Goal: Task Accomplishment & Management: Use online tool/utility

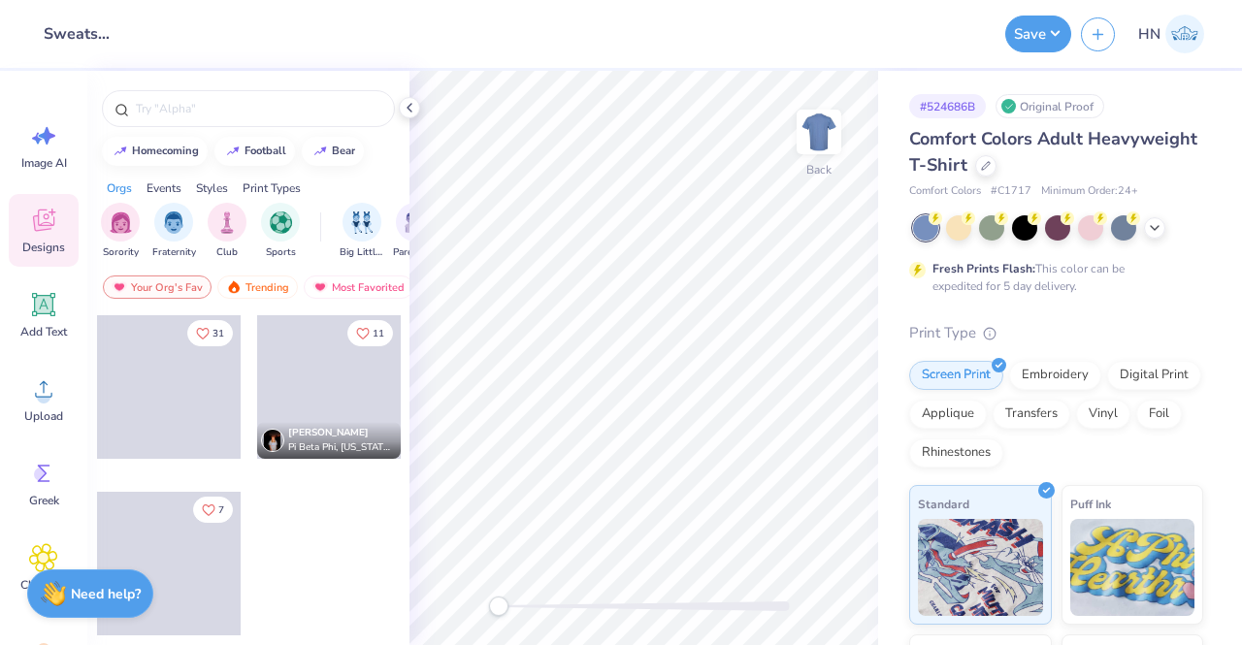
click at [405, 110] on icon at bounding box center [410, 108] width 16 height 16
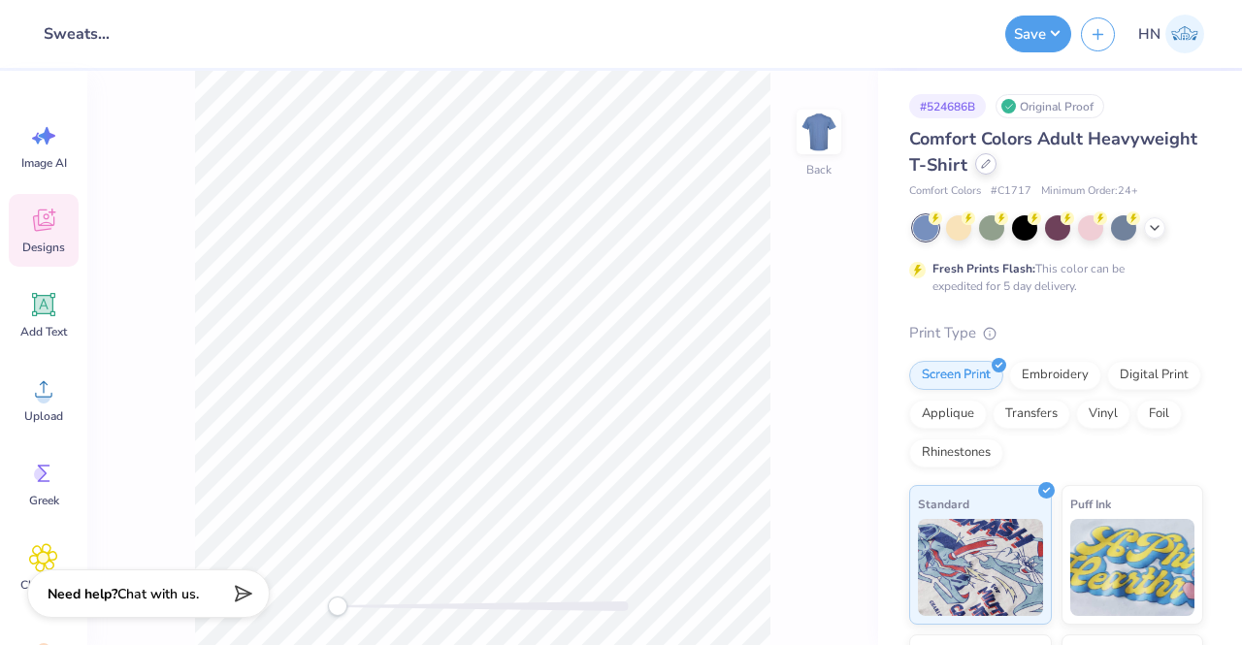
click at [997, 170] on div at bounding box center [985, 163] width 21 height 21
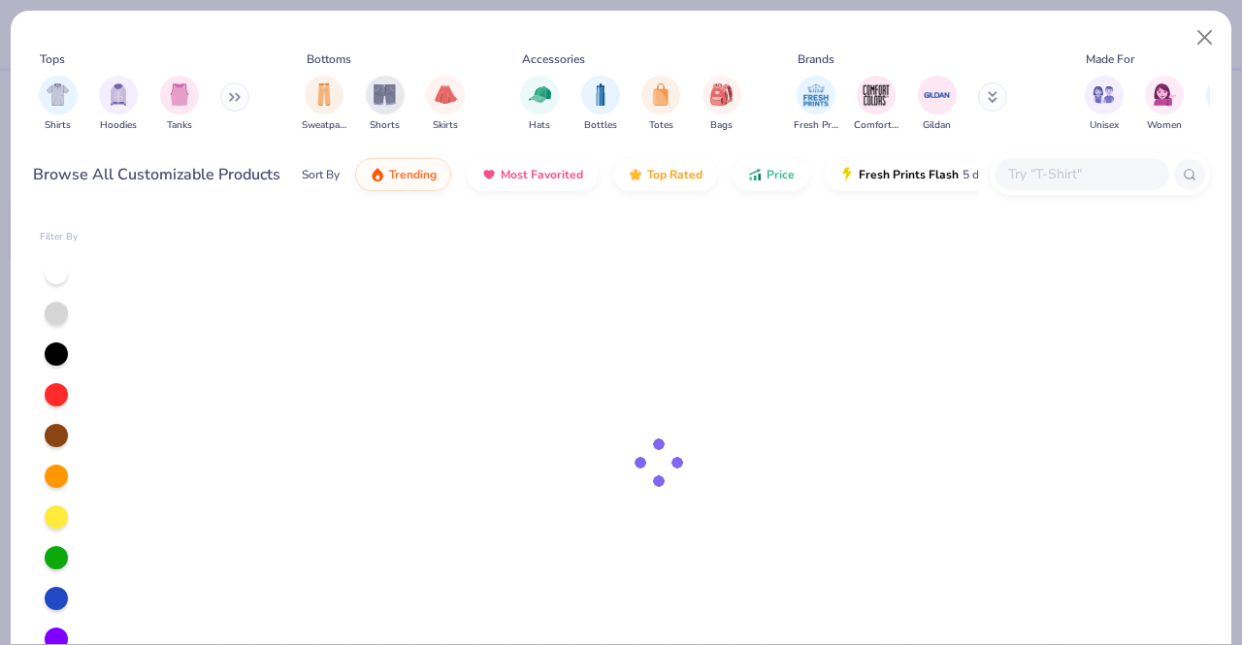
click at [1046, 163] on div at bounding box center [1082, 174] width 175 height 32
type input "shorts"
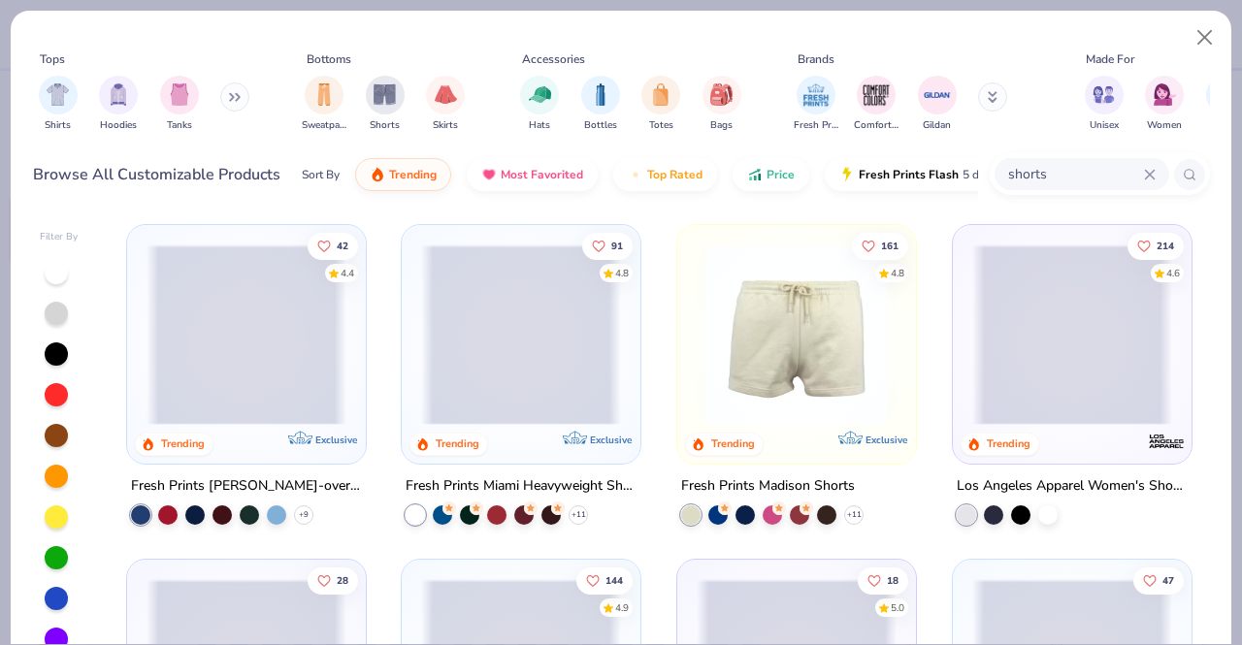
scroll to position [97, 0]
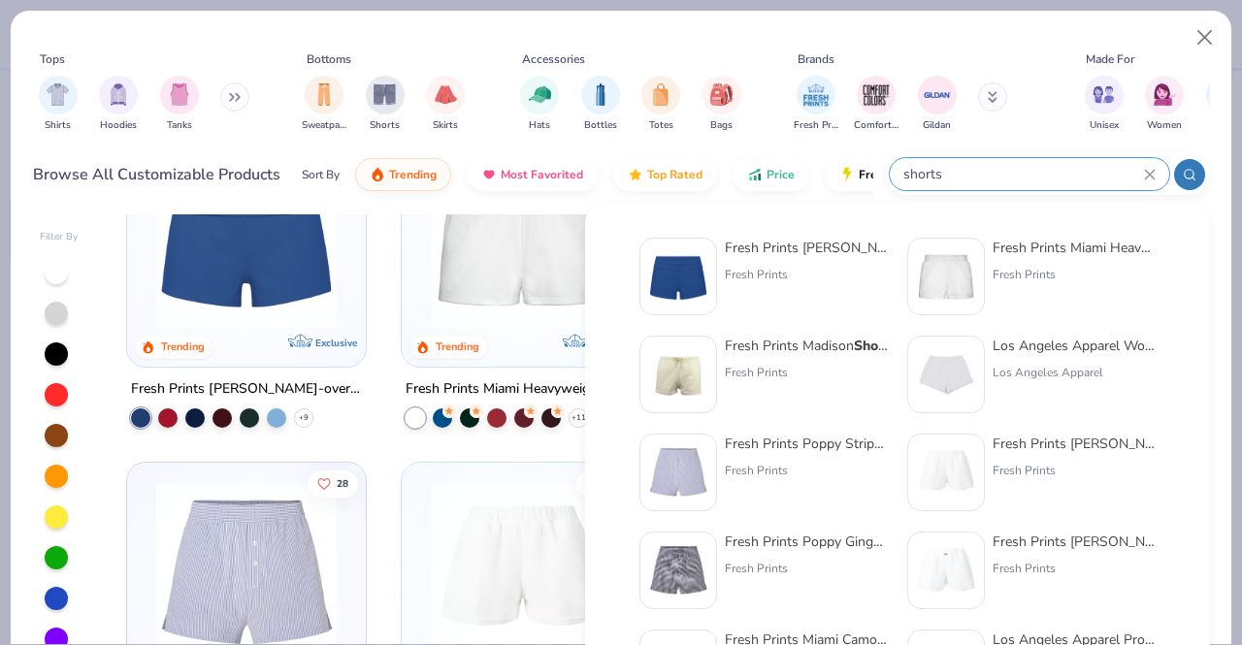
click at [1019, 130] on div "Fresh Prints Comfort Colors Gildan" at bounding box center [913, 104] width 245 height 72
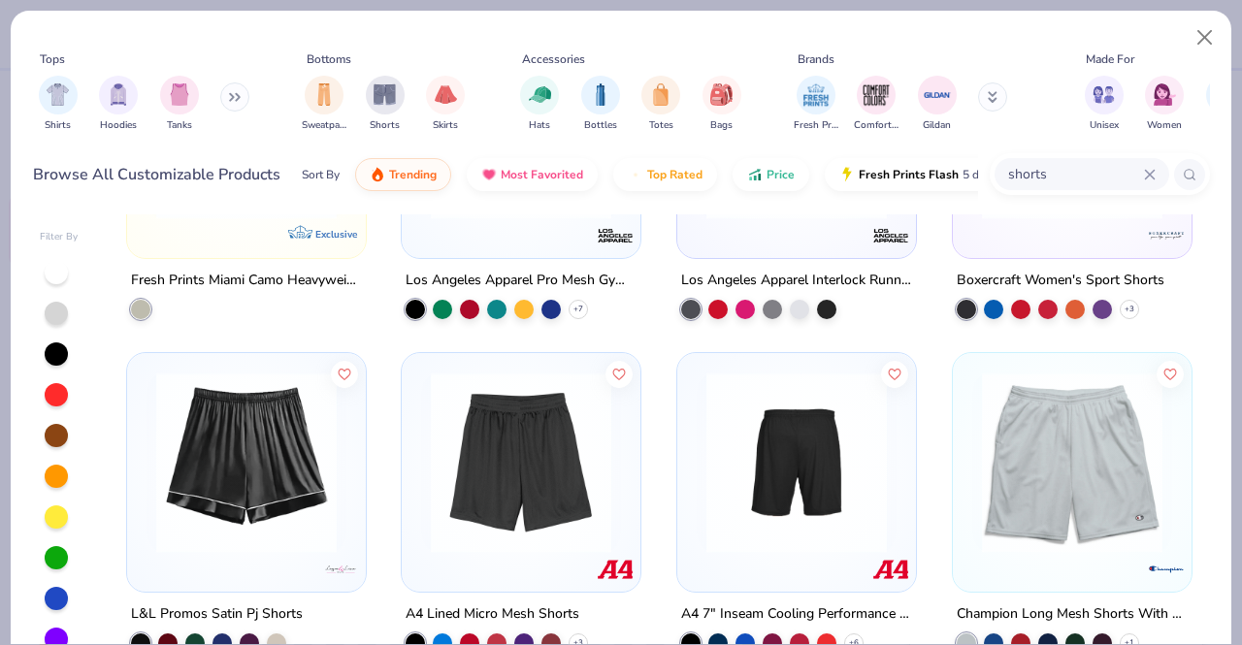
scroll to position [0, 0]
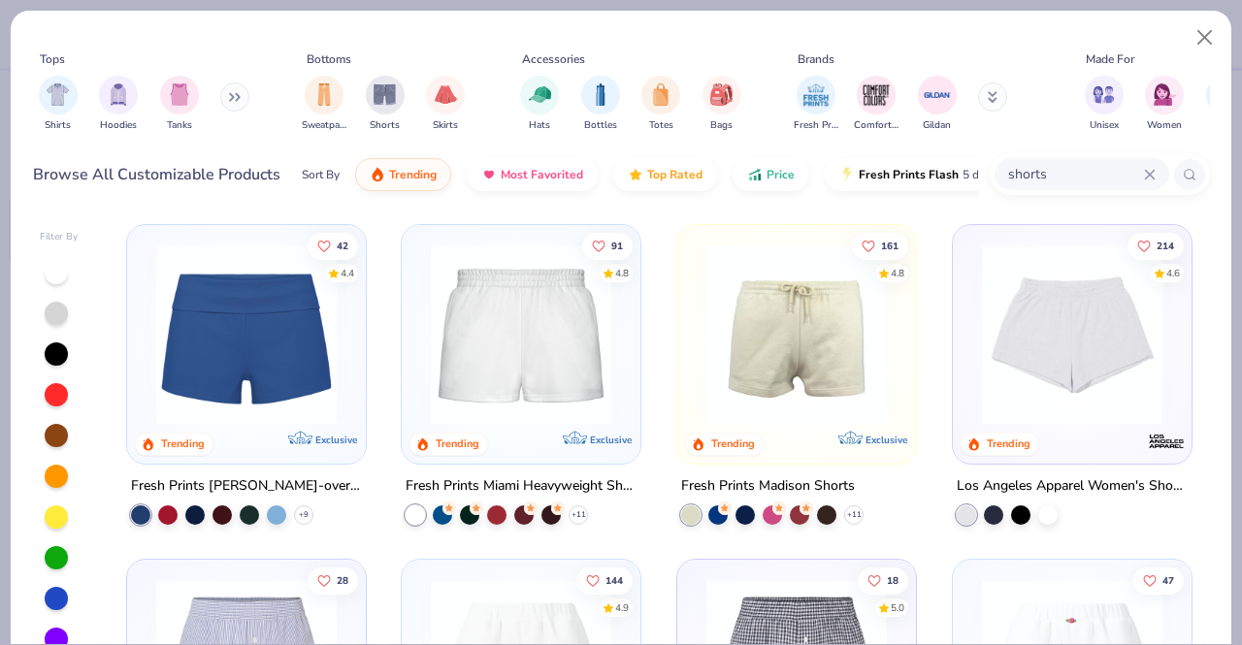
click at [885, 371] on img at bounding box center [797, 335] width 200 height 180
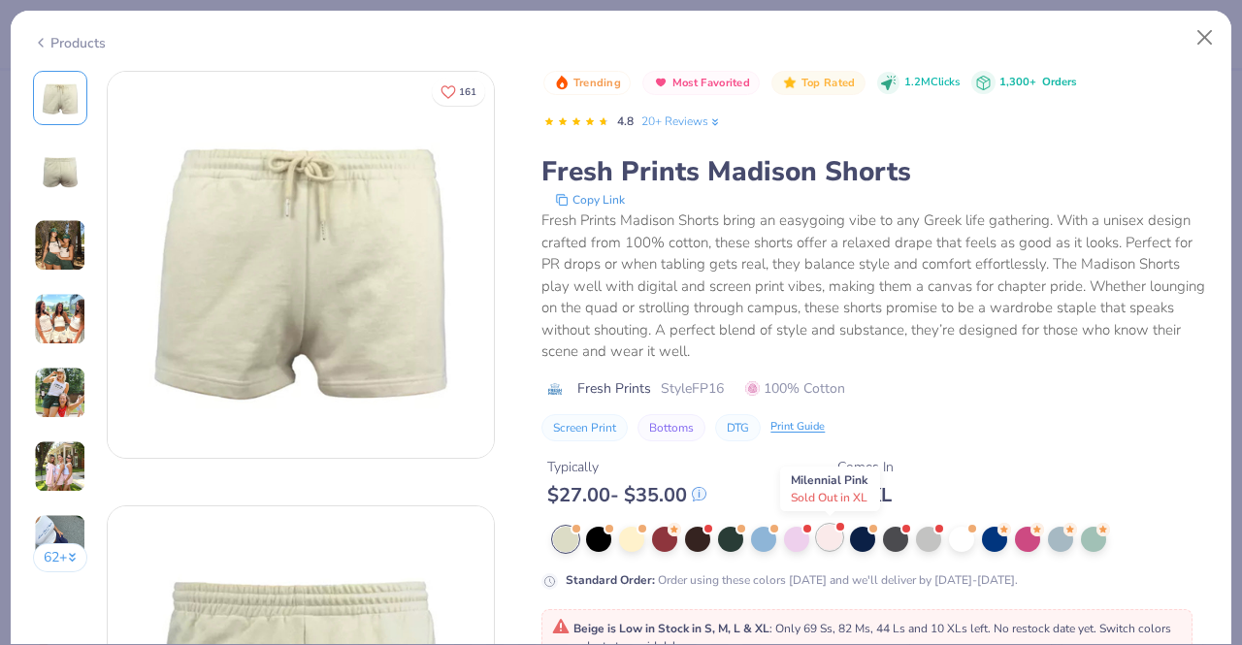
click at [837, 535] on div at bounding box center [829, 537] width 25 height 25
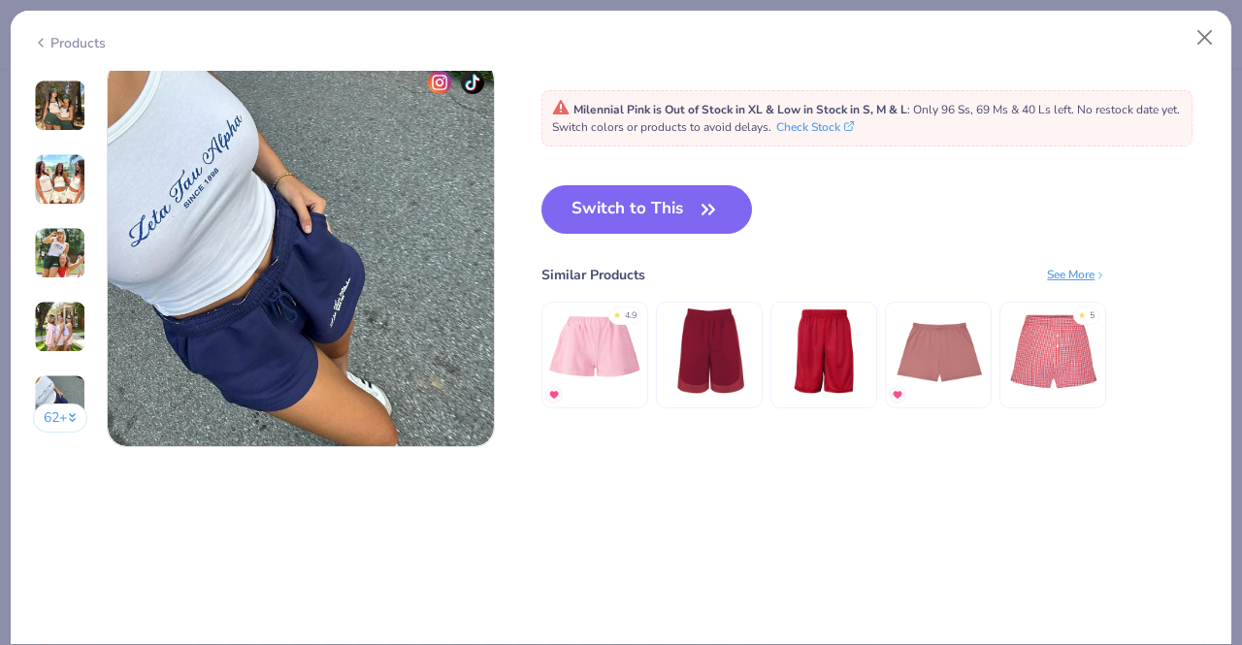
scroll to position [2426, 0]
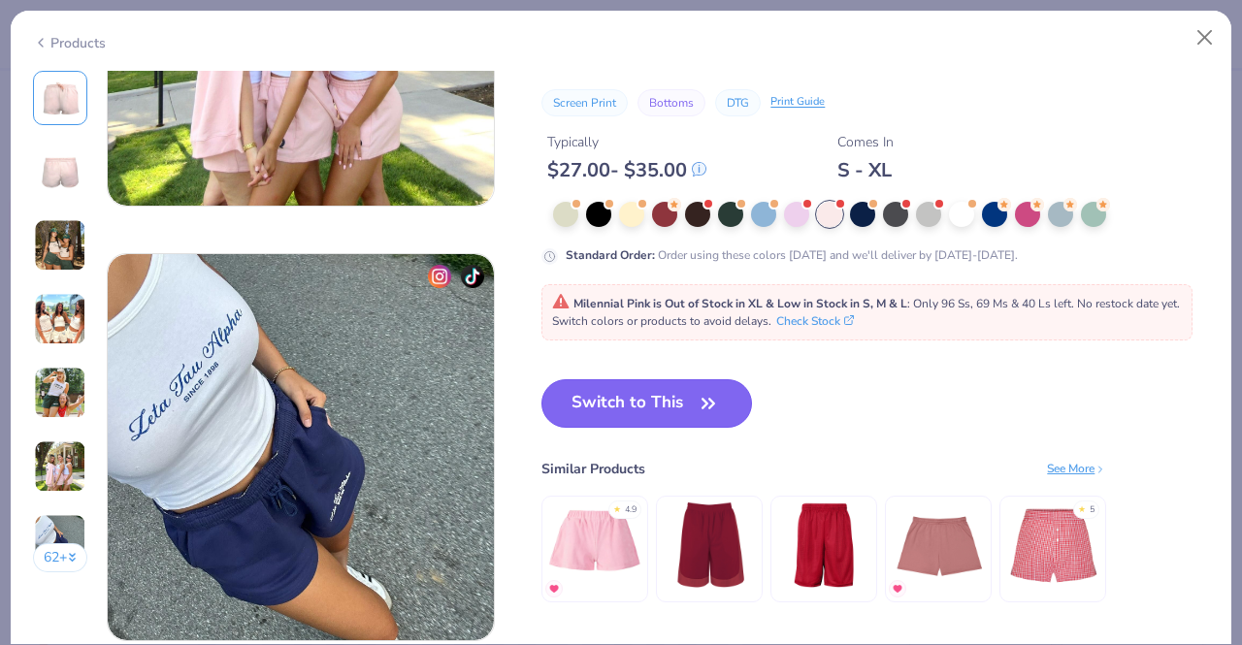
click at [710, 417] on button "Switch to This" at bounding box center [646, 403] width 211 height 49
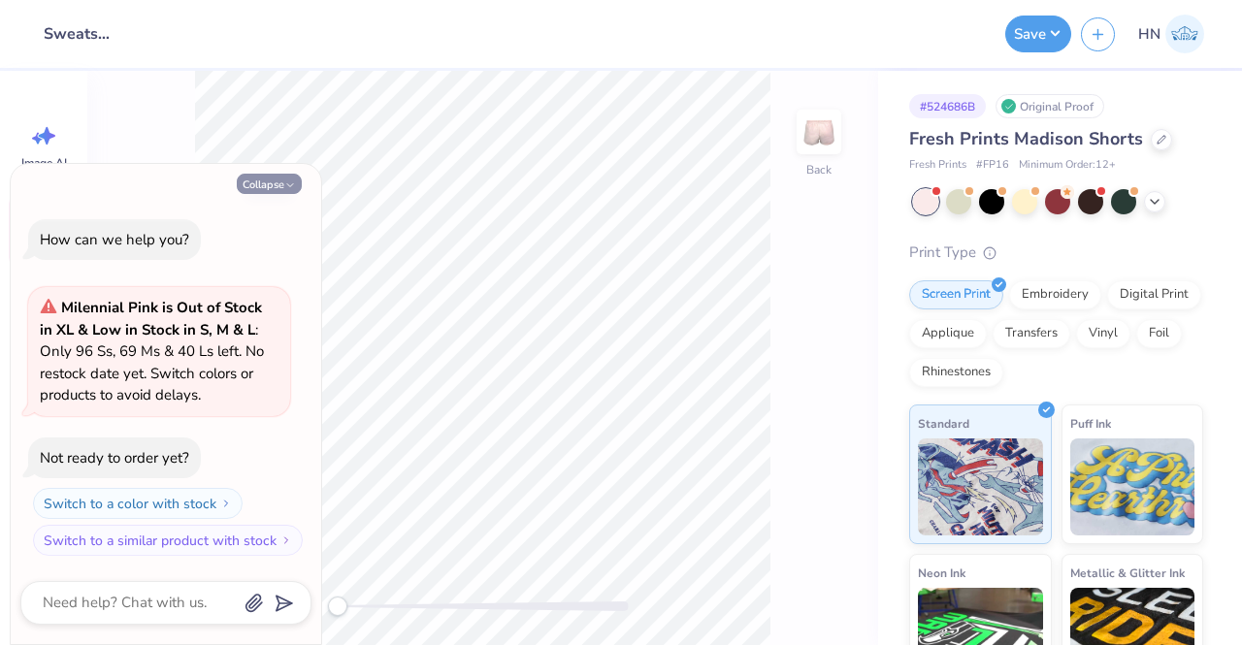
click at [296, 176] on button "Collapse" at bounding box center [269, 184] width 65 height 20
type textarea "x"
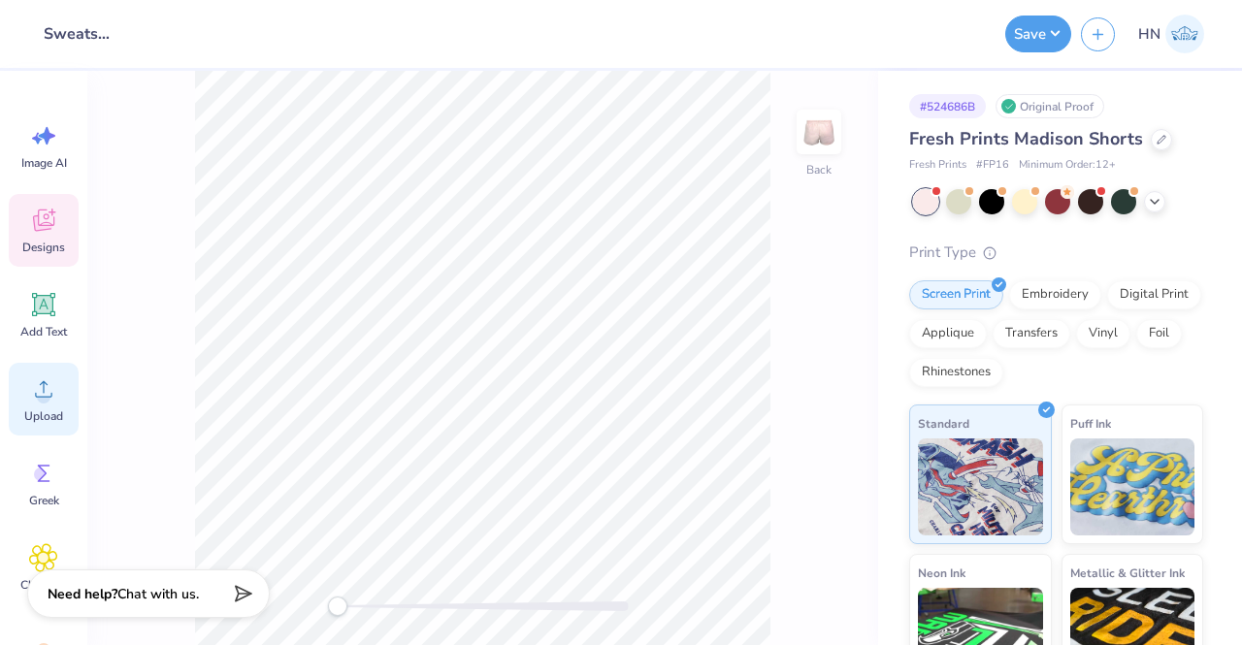
click at [54, 410] on span "Upload" at bounding box center [43, 417] width 39 height 16
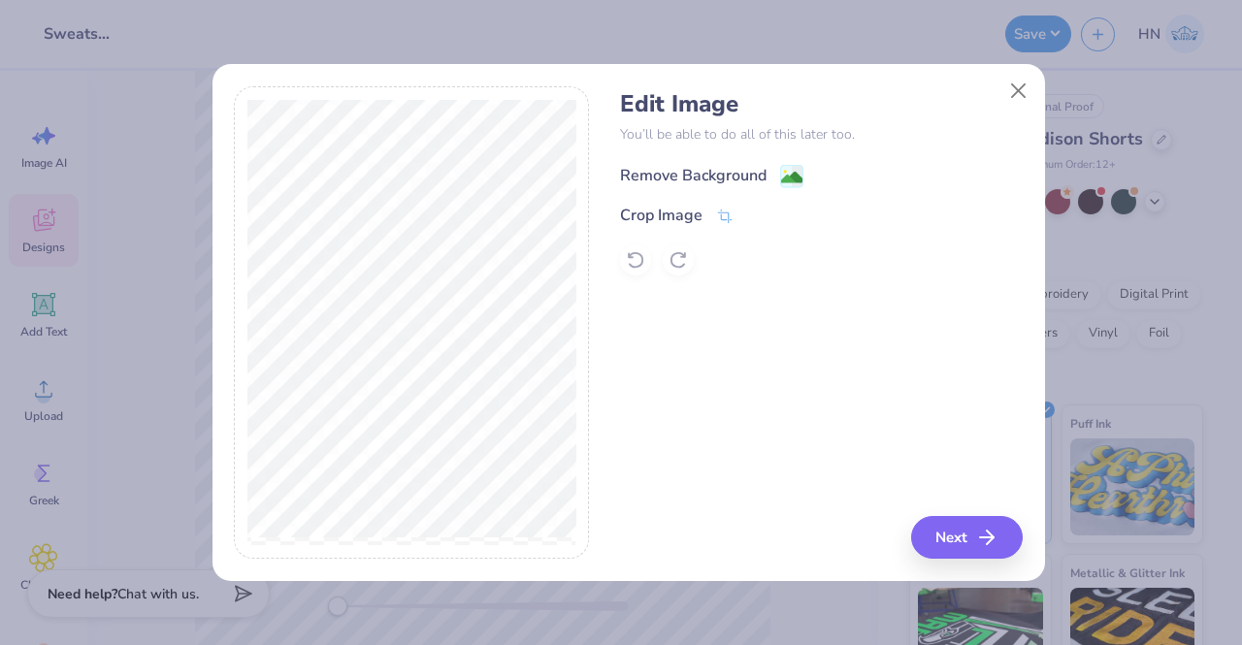
click at [757, 178] on div "Remove Background" at bounding box center [693, 175] width 147 height 23
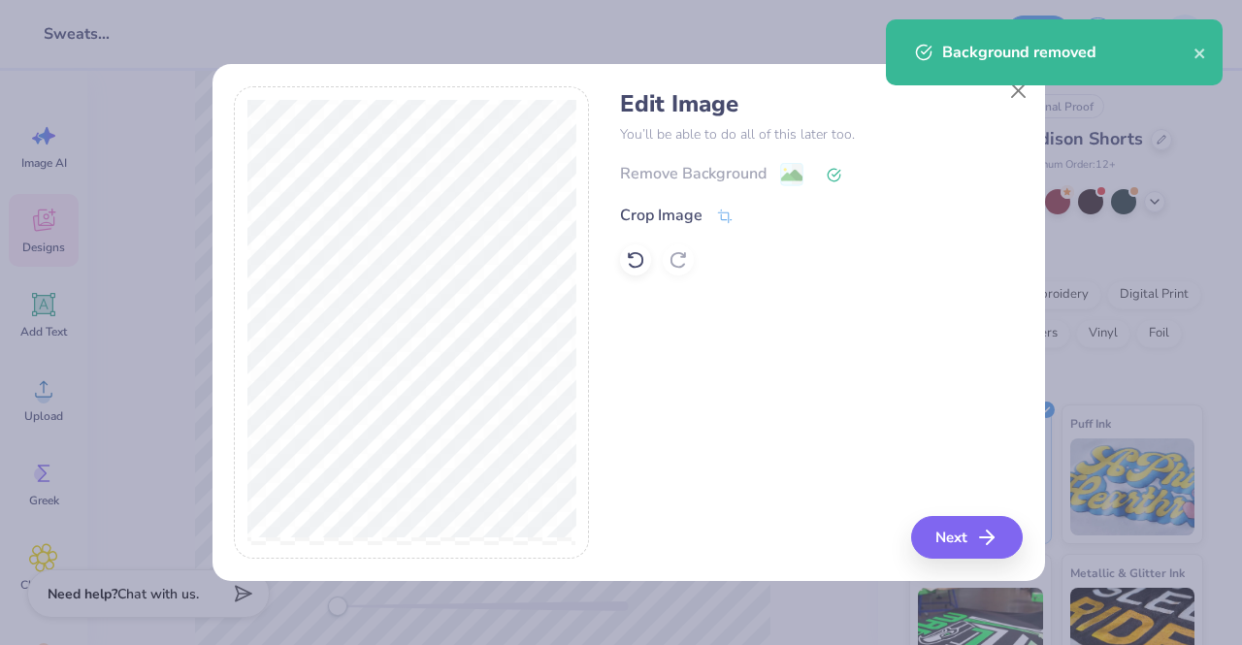
click at [932, 513] on div "Edit Image You’ll be able to do all of this later too. Remove Background Crop I…" at bounding box center [821, 323] width 403 height 474
click at [935, 537] on button "Next" at bounding box center [970, 537] width 112 height 43
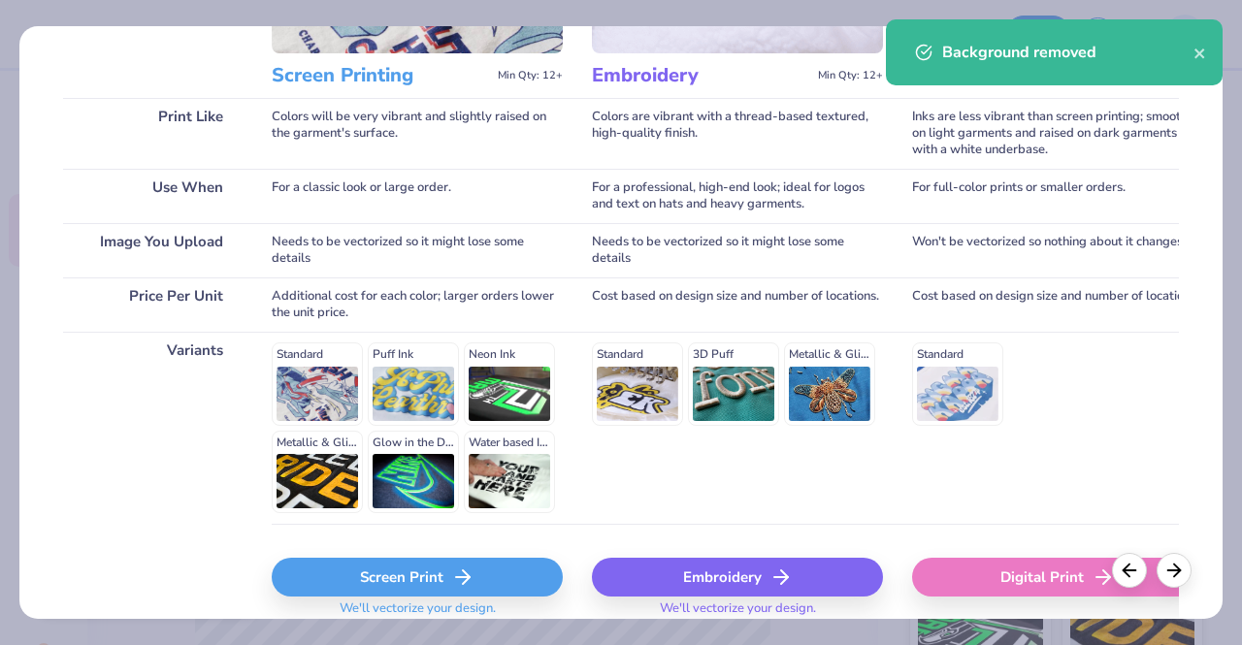
scroll to position [320, 0]
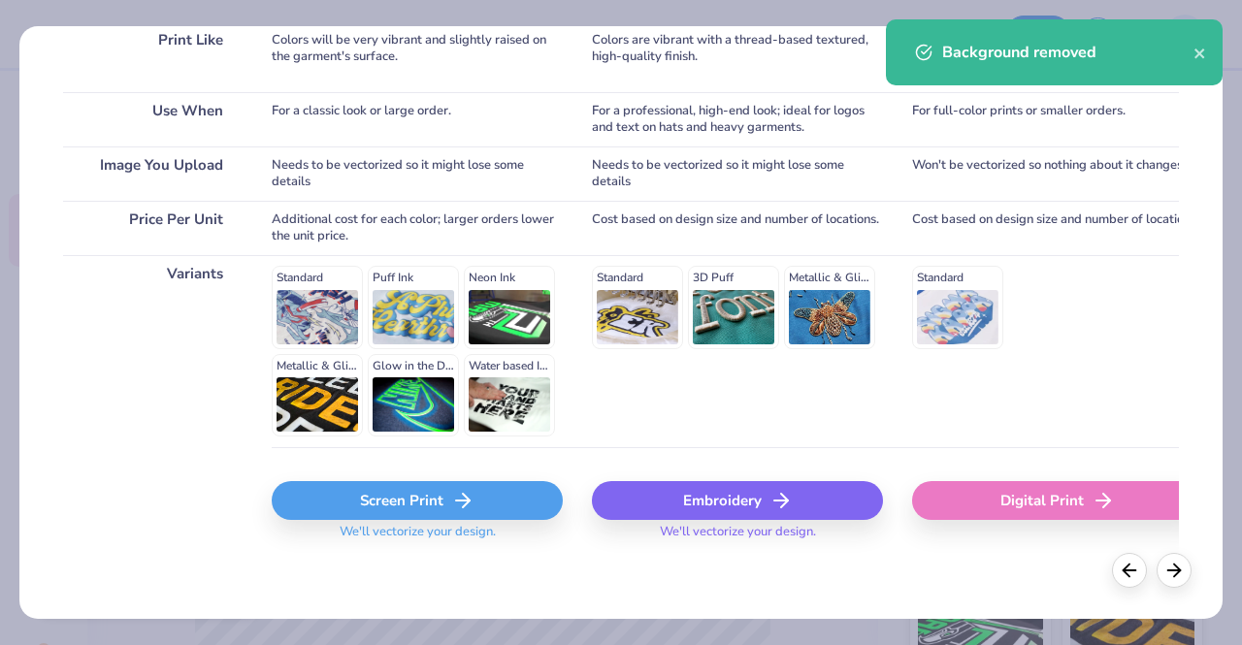
click at [689, 509] on div "Embroidery" at bounding box center [737, 500] width 291 height 39
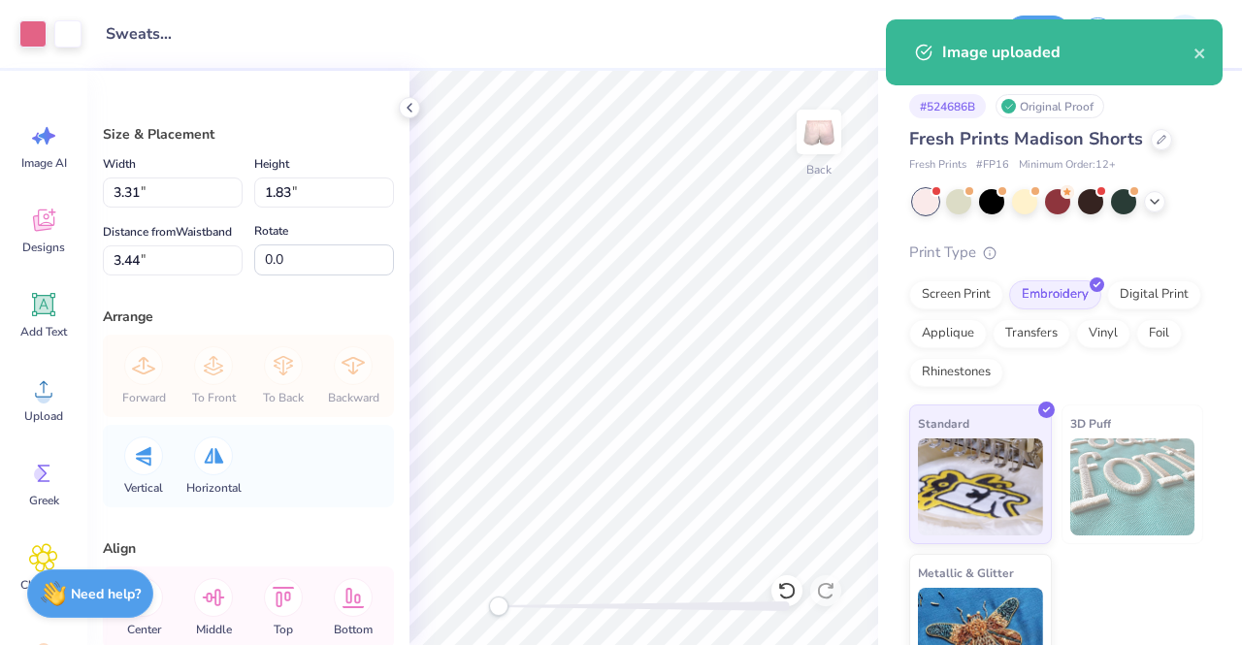
type input "3.31"
type input "1.83"
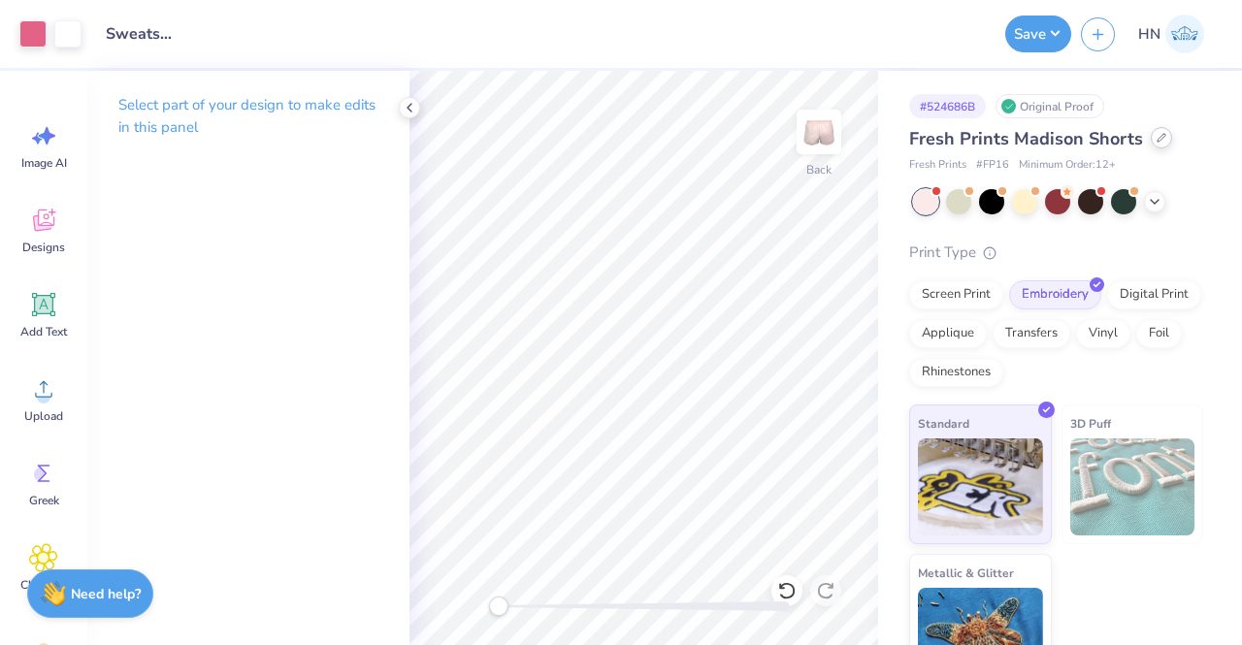
click at [1160, 137] on icon at bounding box center [1162, 138] width 10 height 10
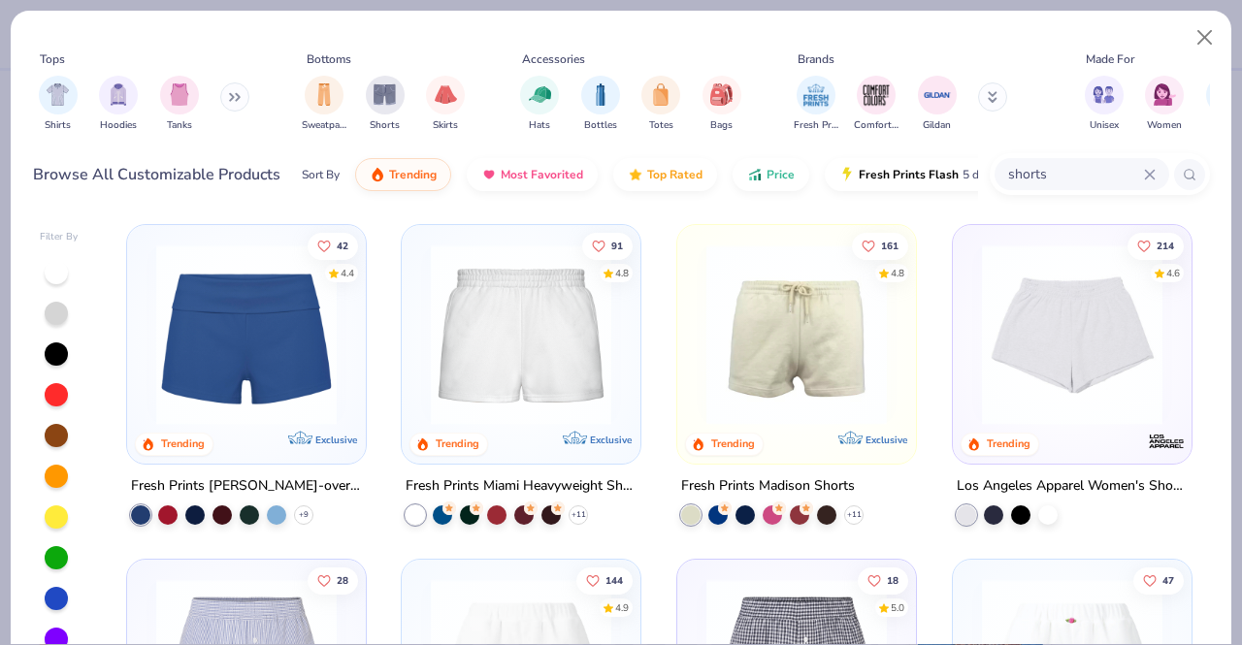
click at [475, 403] on img at bounding box center [521, 335] width 200 height 180
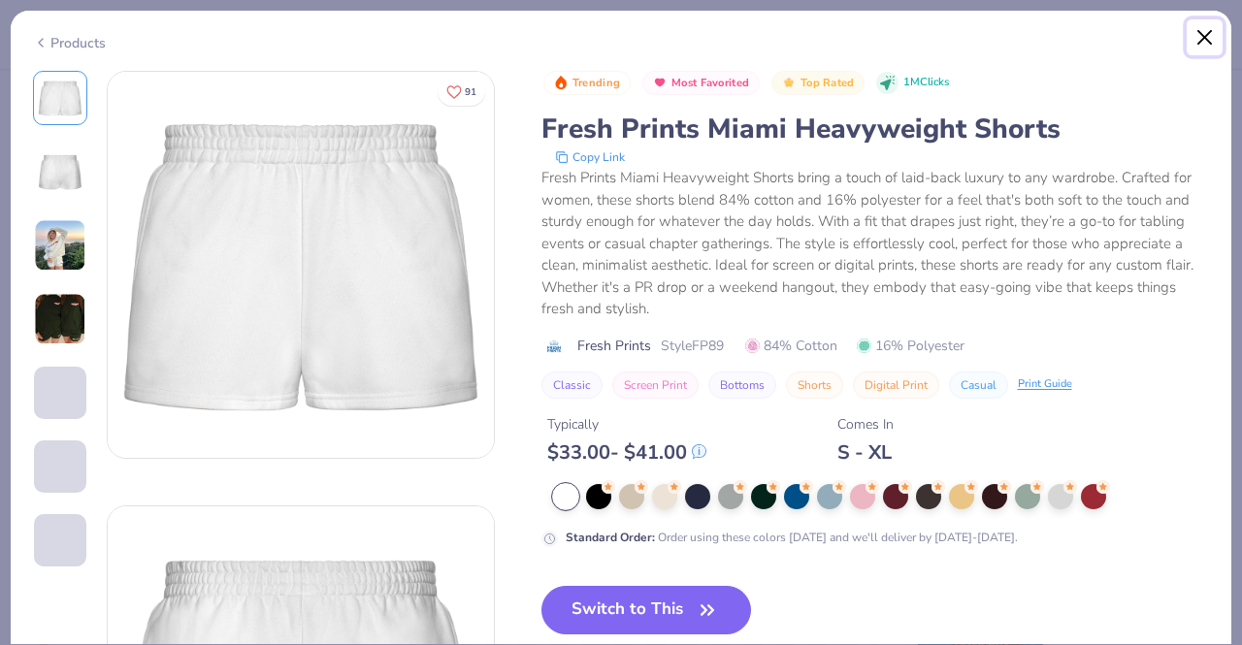
click at [1204, 42] on button "Close" at bounding box center [1205, 37] width 37 height 37
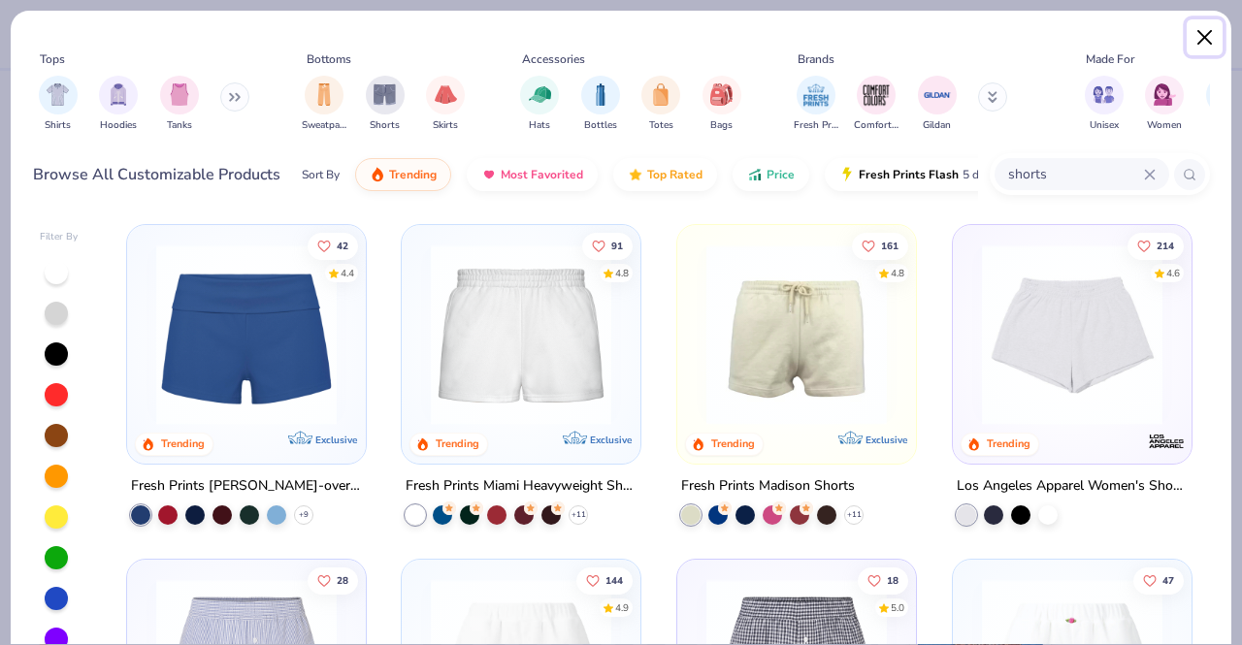
click at [1210, 32] on button "Close" at bounding box center [1205, 37] width 37 height 37
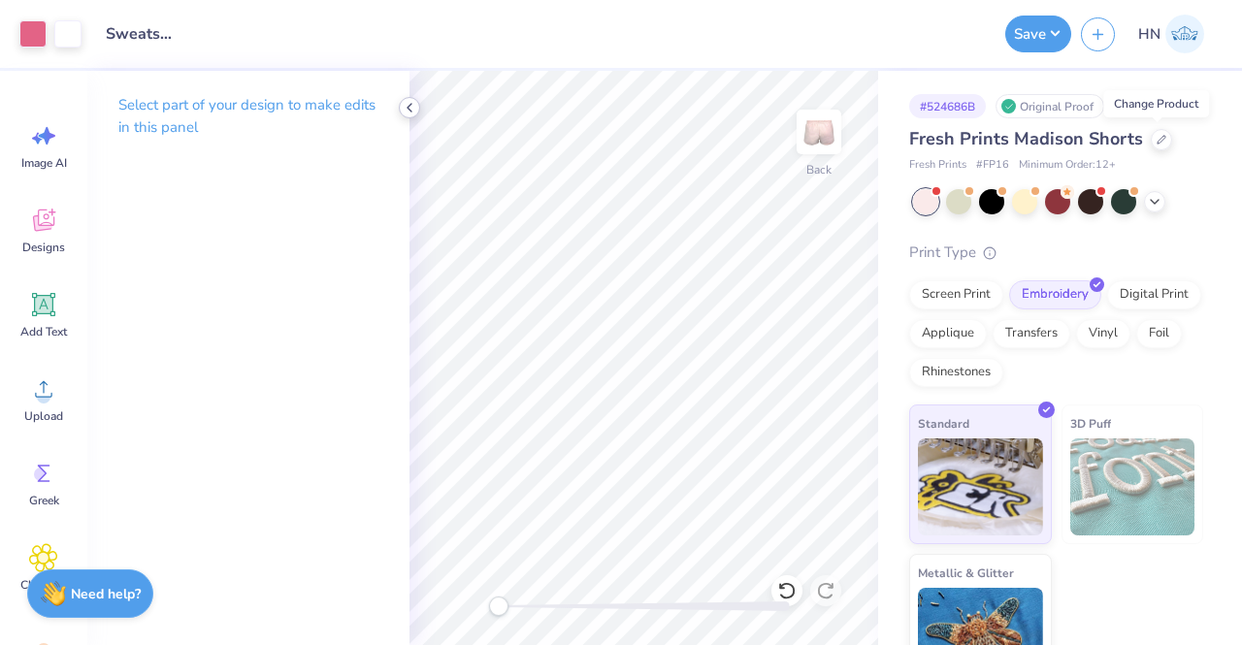
click at [406, 107] on icon at bounding box center [410, 108] width 16 height 16
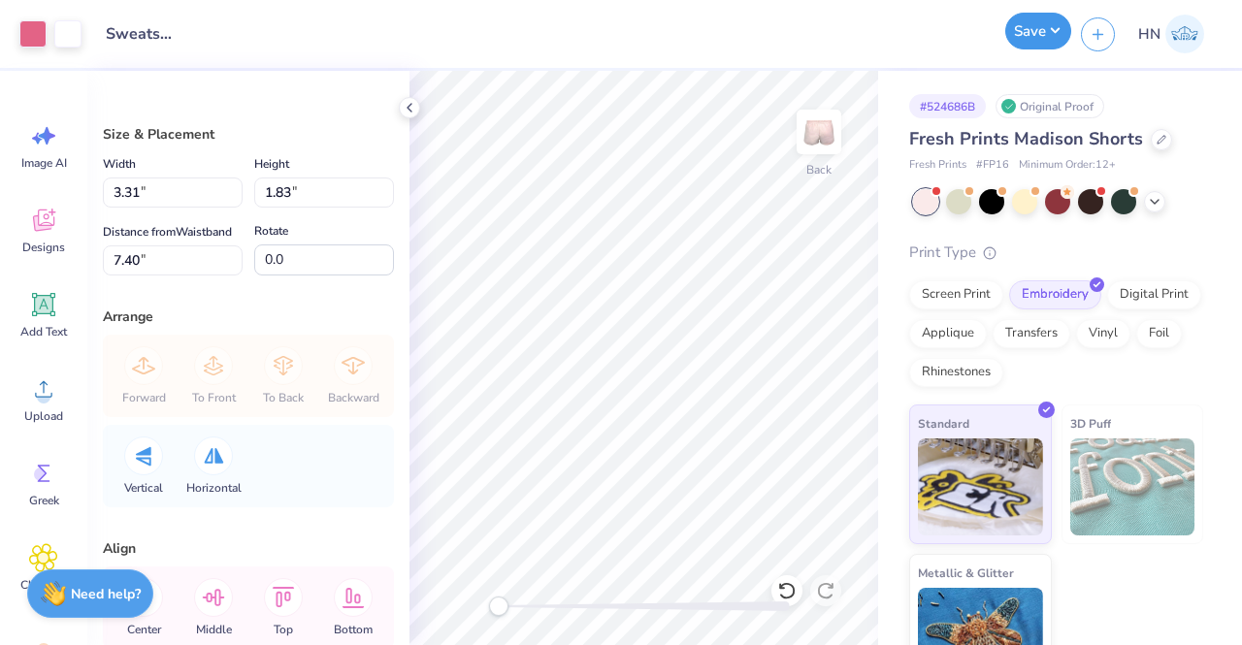
click at [1042, 36] on button "Save" at bounding box center [1038, 31] width 66 height 37
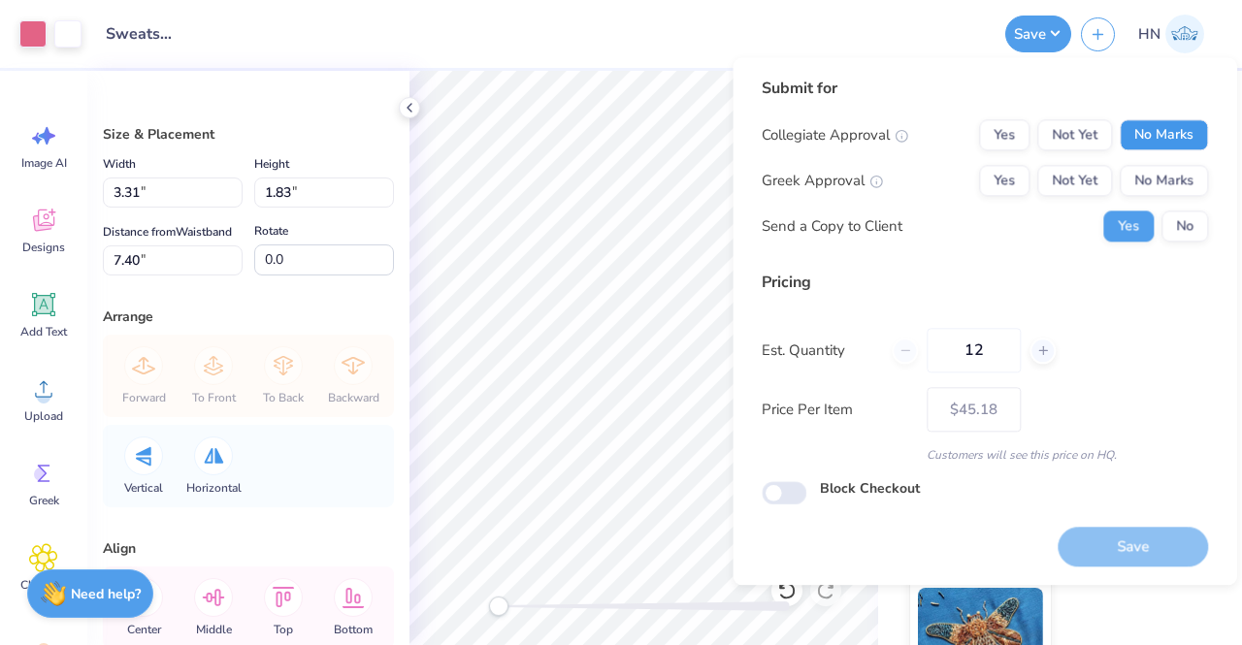
click at [1149, 126] on button "No Marks" at bounding box center [1164, 134] width 88 height 31
click at [1149, 180] on button "No Marks" at bounding box center [1164, 180] width 88 height 31
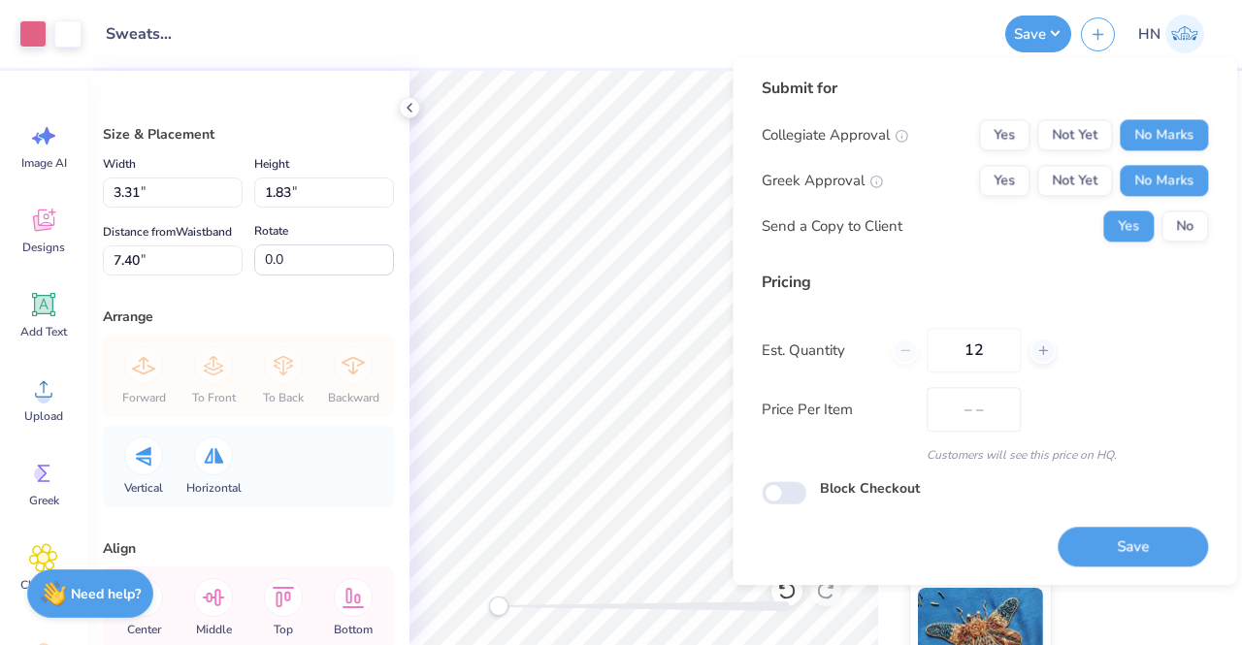
type input "$39.89"
click at [655, 41] on div "Design Title Sweatshirts for College Republicans!" at bounding box center [543, 34] width 904 height 68
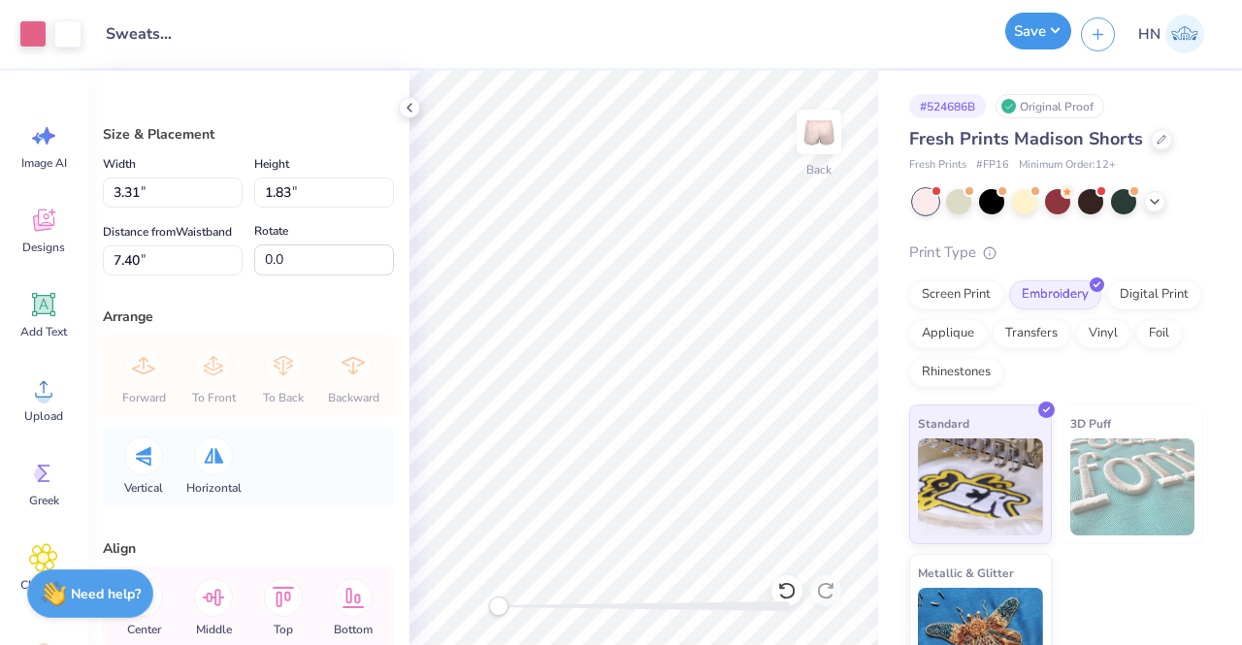
click at [1037, 28] on button "Save" at bounding box center [1038, 31] width 66 height 37
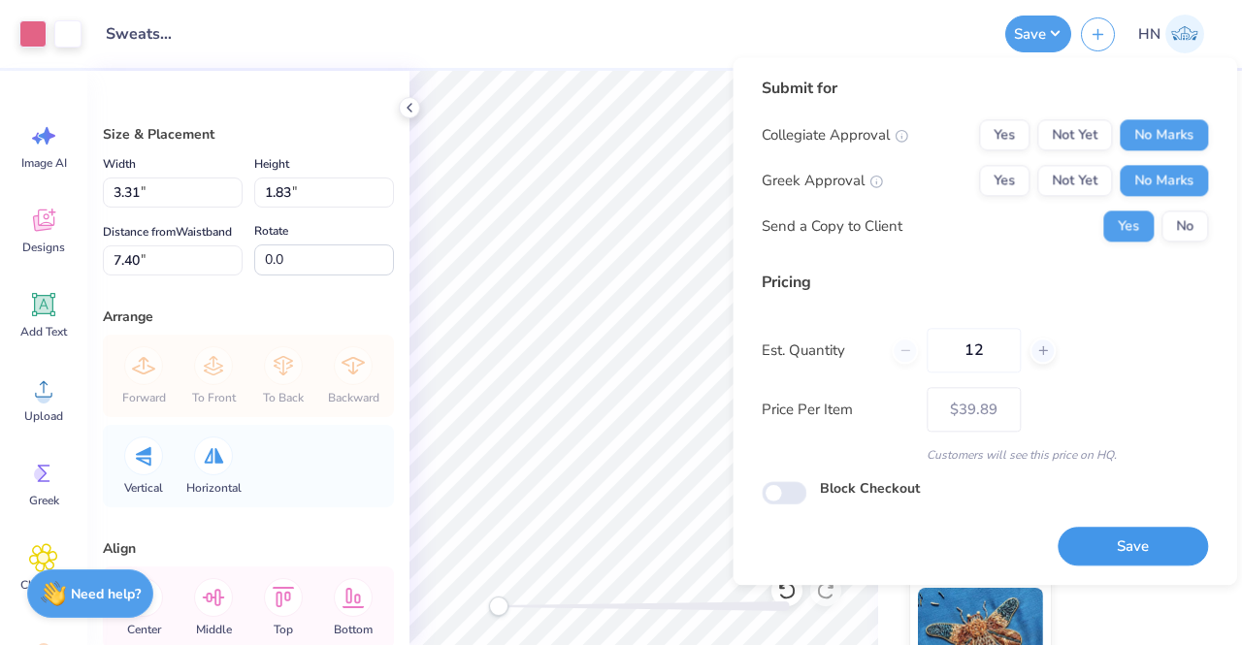
click at [1169, 551] on button "Save" at bounding box center [1133, 547] width 150 height 40
type input "$39.89"
click at [412, 108] on icon at bounding box center [410, 108] width 16 height 16
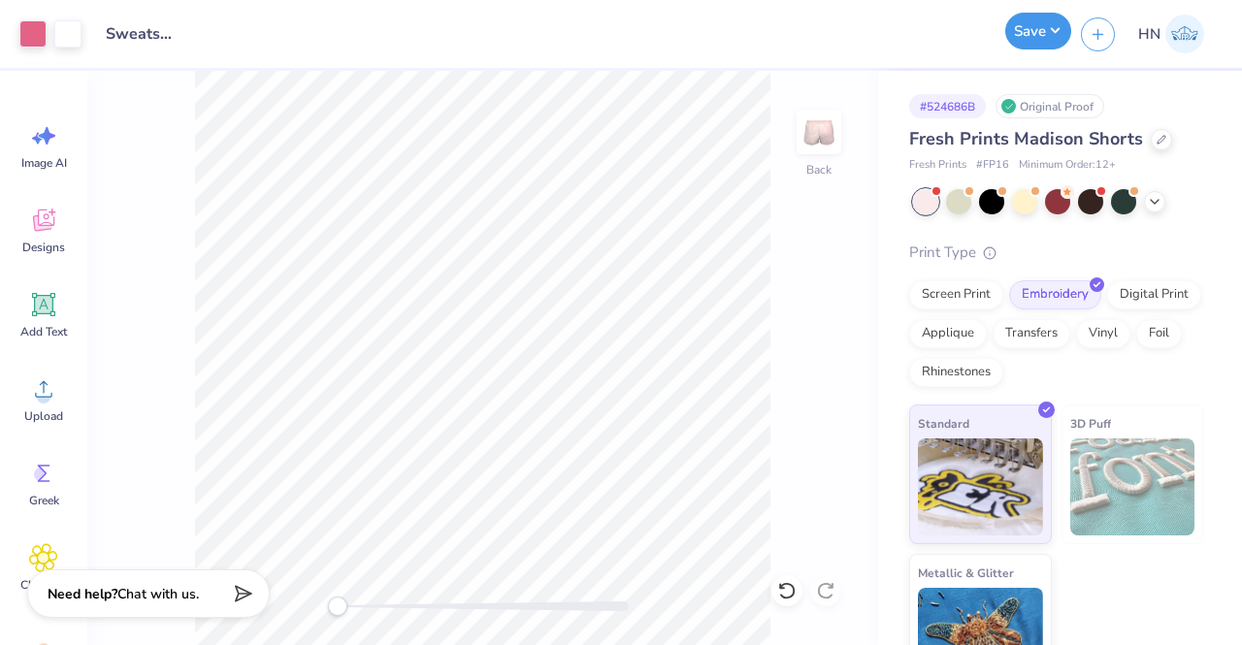
click at [1044, 45] on button "Save" at bounding box center [1038, 31] width 66 height 37
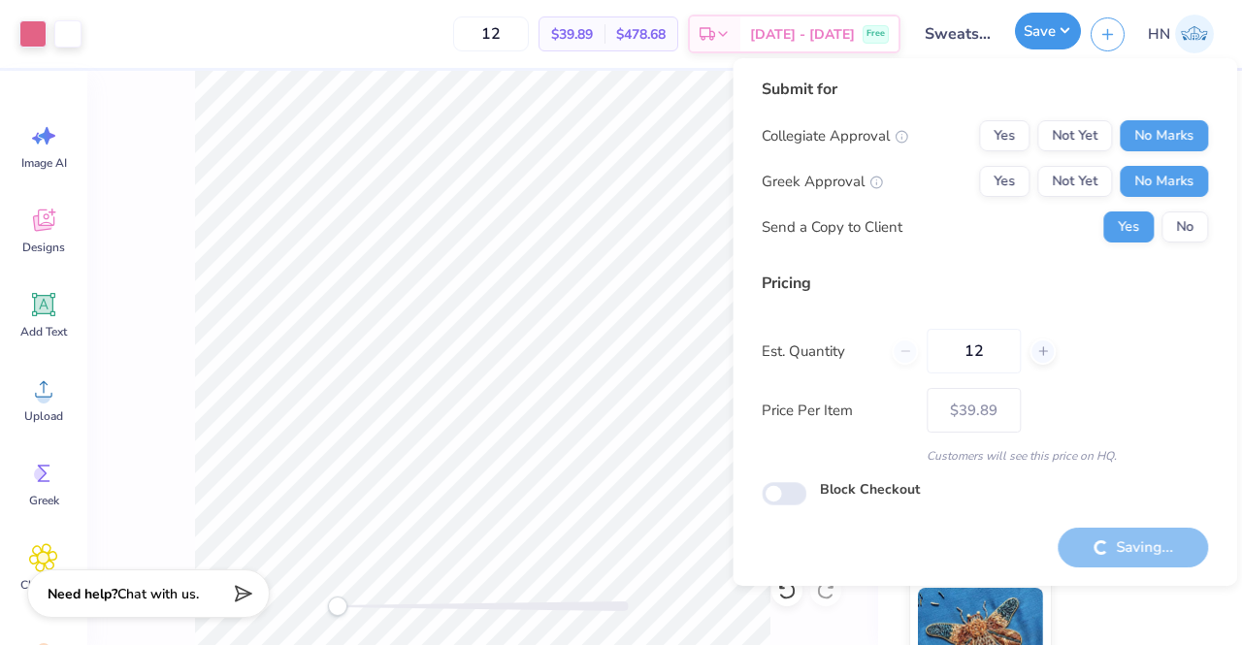
type input "– –"
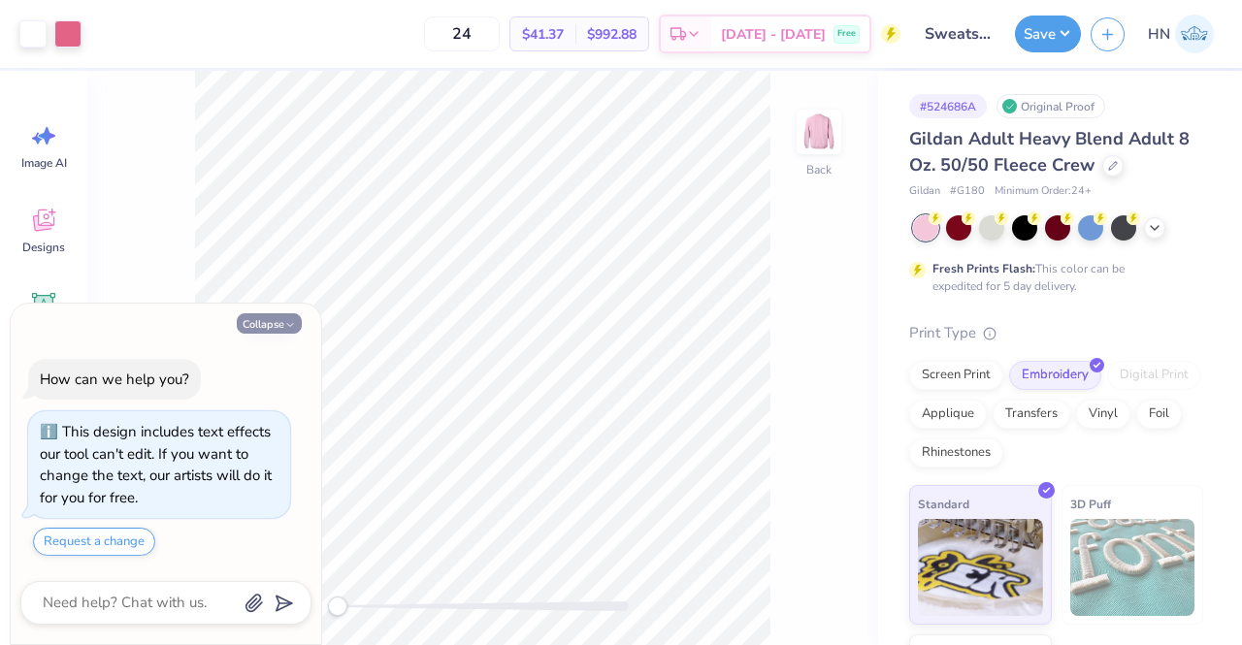
click at [274, 328] on button "Collapse" at bounding box center [269, 323] width 65 height 20
type textarea "x"
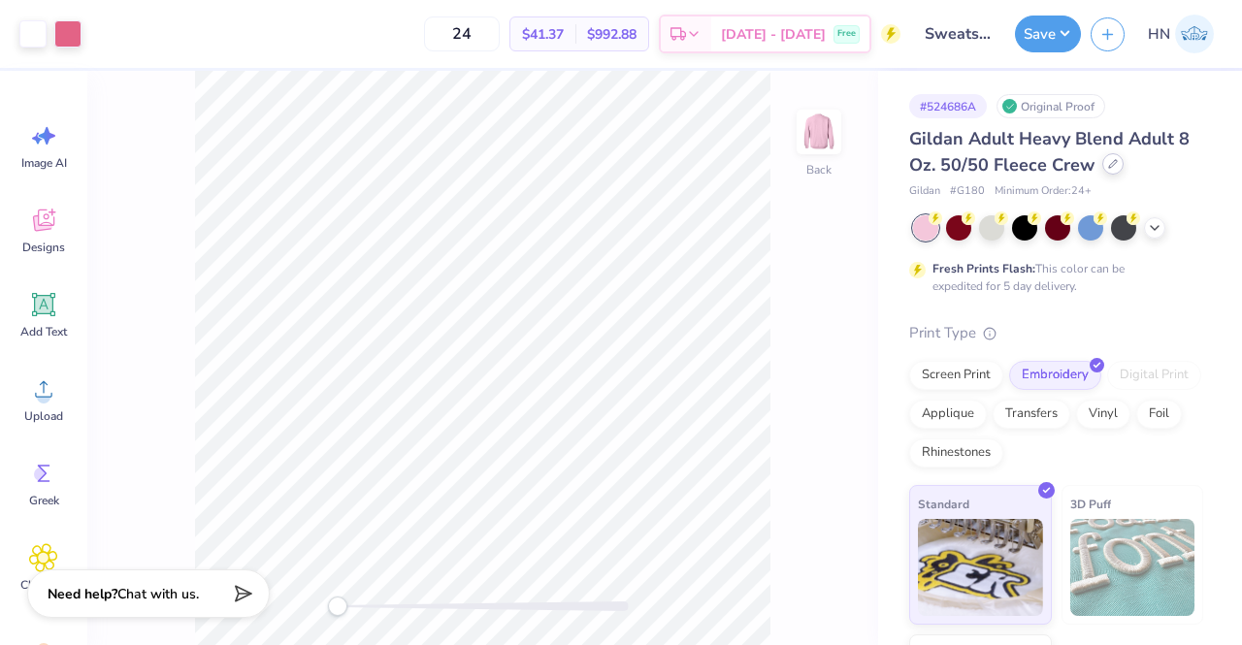
click at [1112, 166] on icon at bounding box center [1113, 164] width 10 height 10
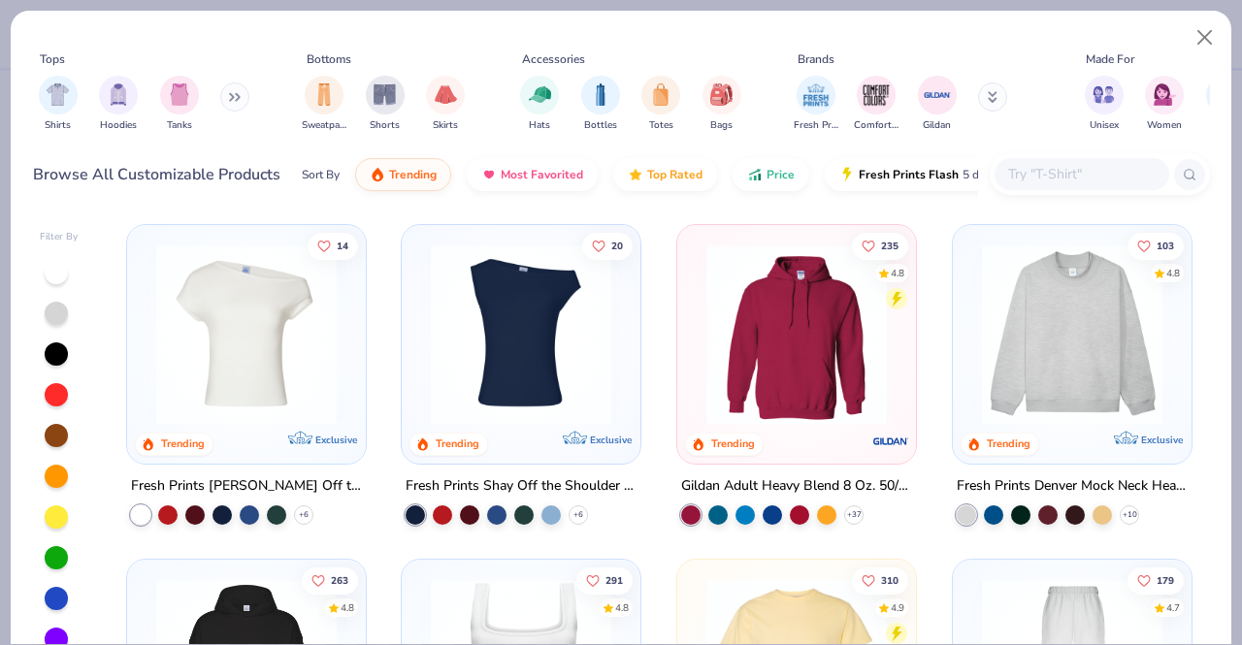
click at [1071, 178] on input "text" at bounding box center [1080, 174] width 149 height 22
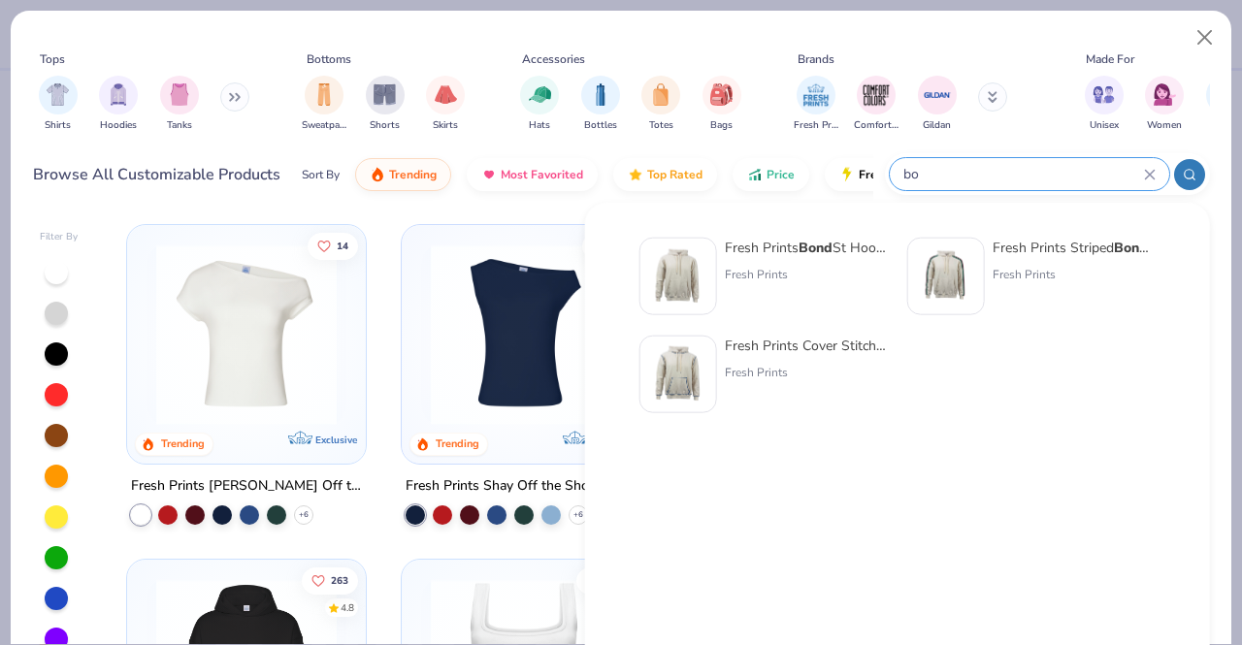
type input "b"
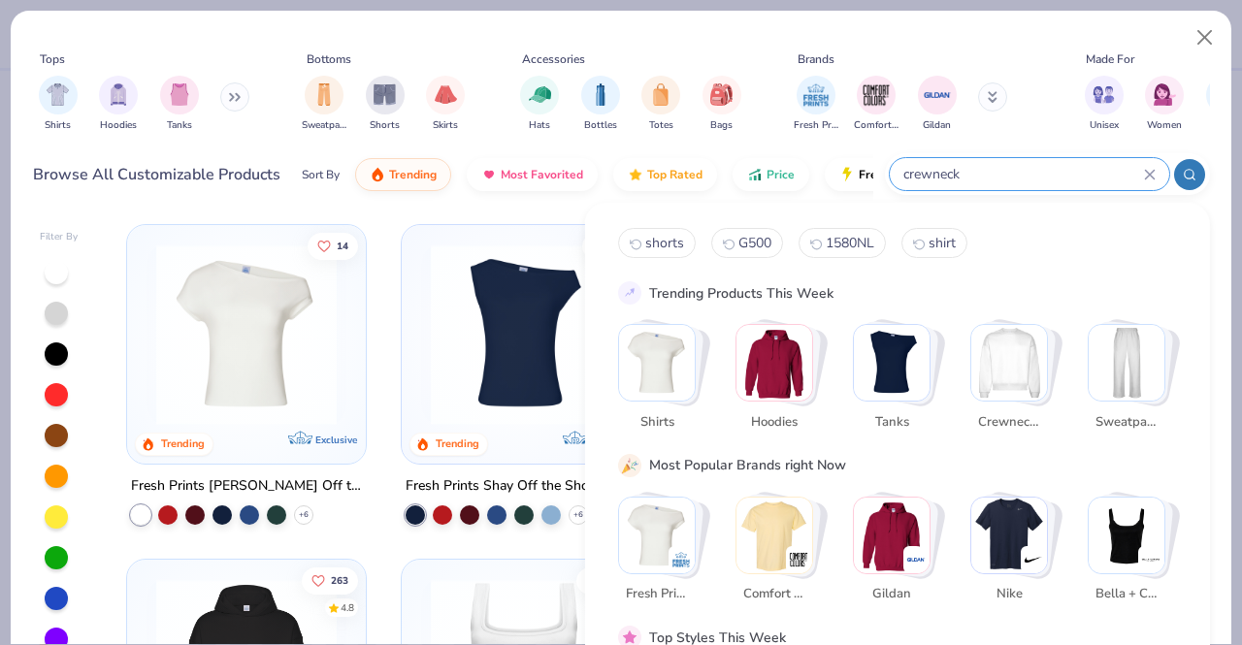
type input "crewneck"
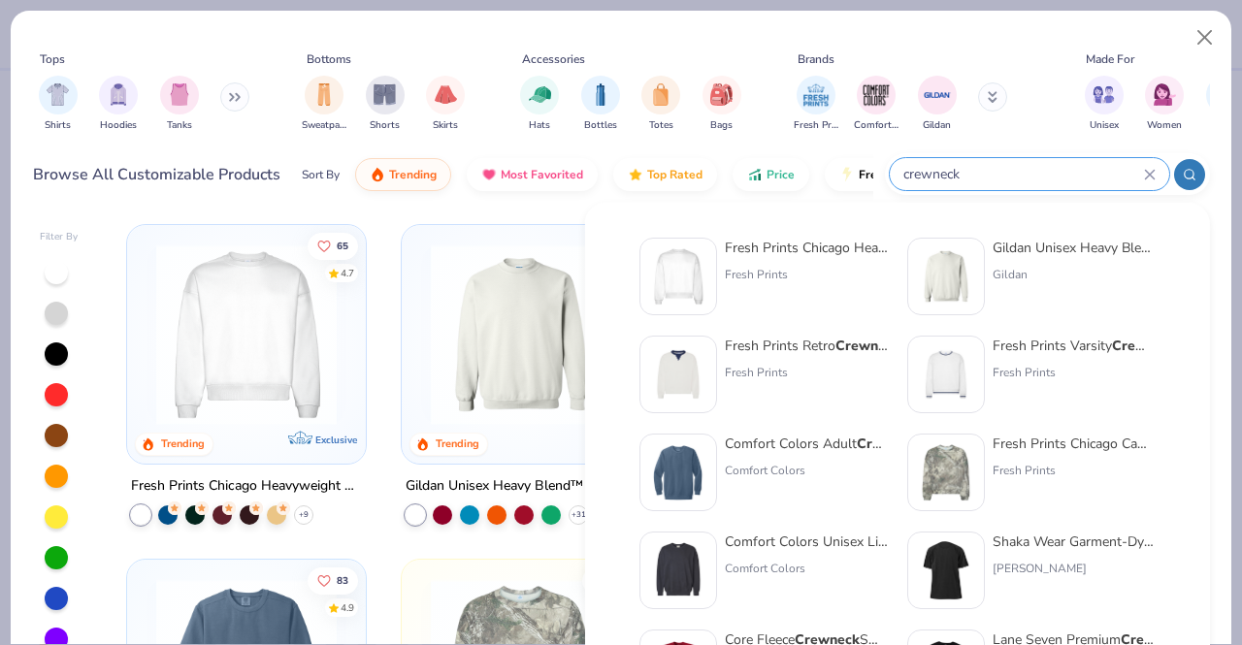
click at [491, 203] on div "Tops Shirts Hoodies Tanks Bottoms Sweatpants Shorts Skirts Accessories Hats Bot…" at bounding box center [621, 110] width 1221 height 199
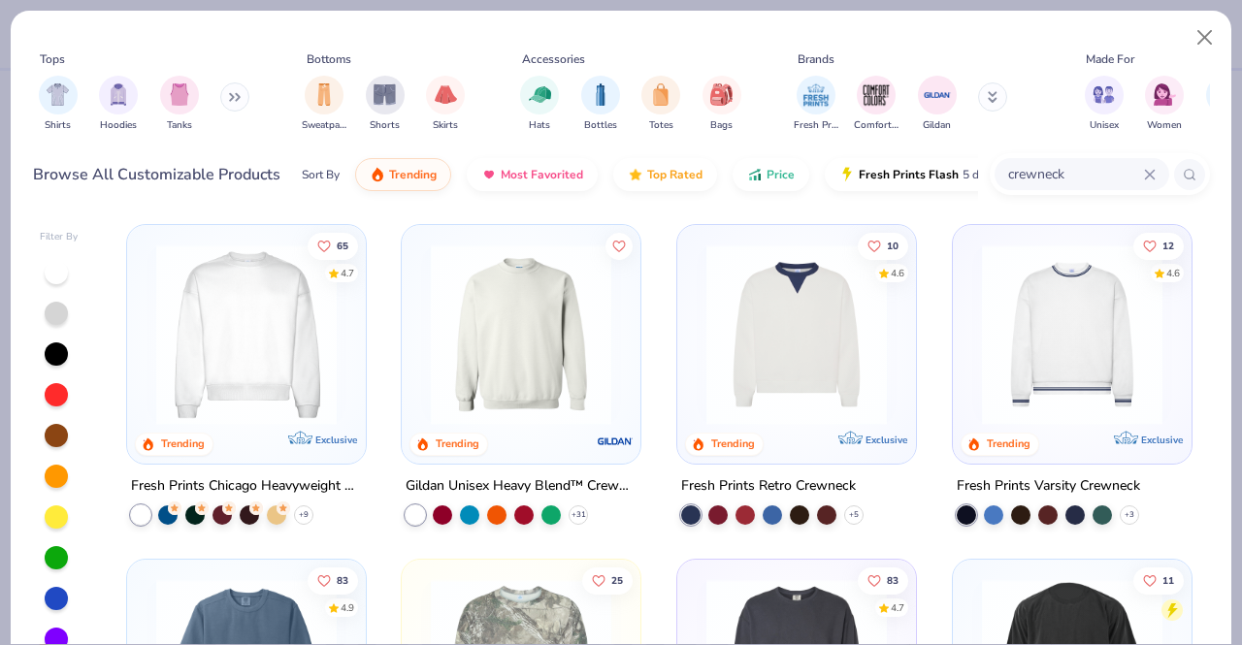
click at [239, 428] on div at bounding box center [246, 340] width 219 height 210
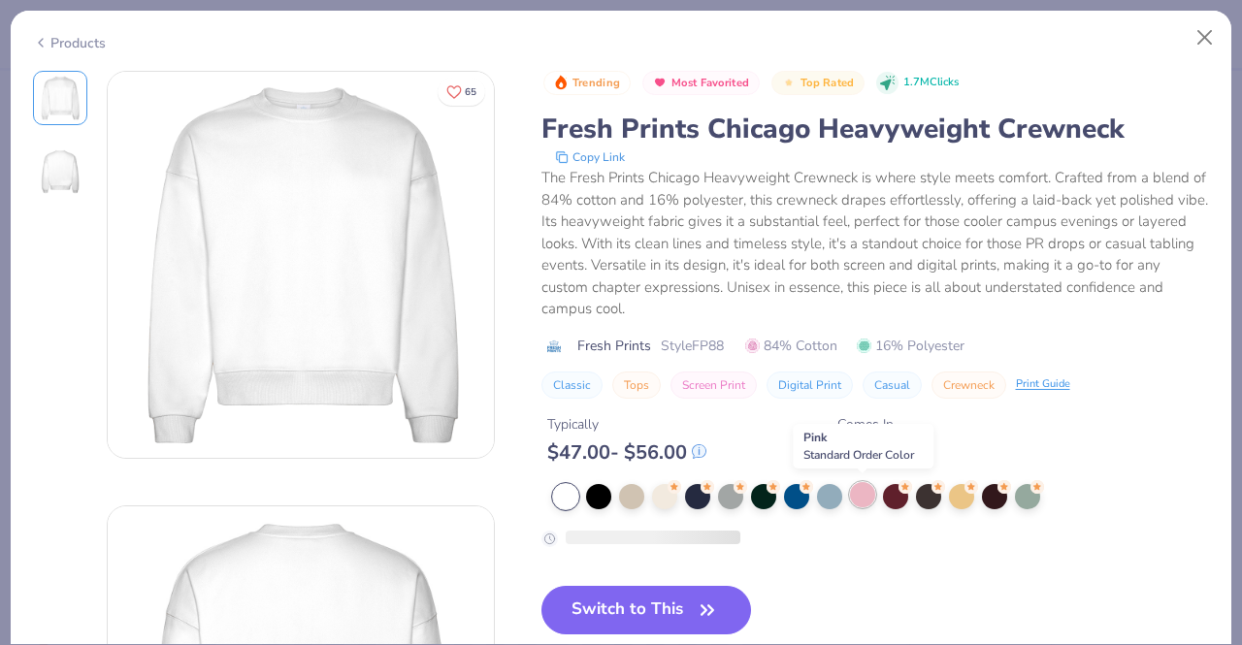
click at [855, 490] on div at bounding box center [862, 494] width 25 height 25
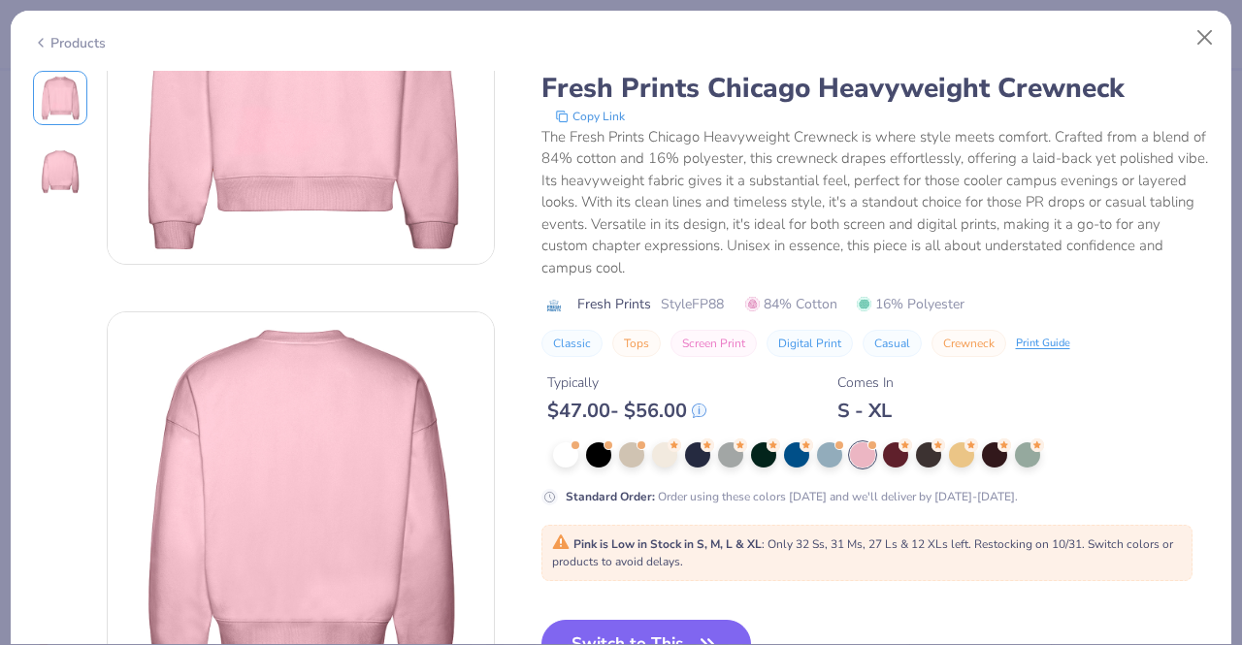
scroll to position [388, 0]
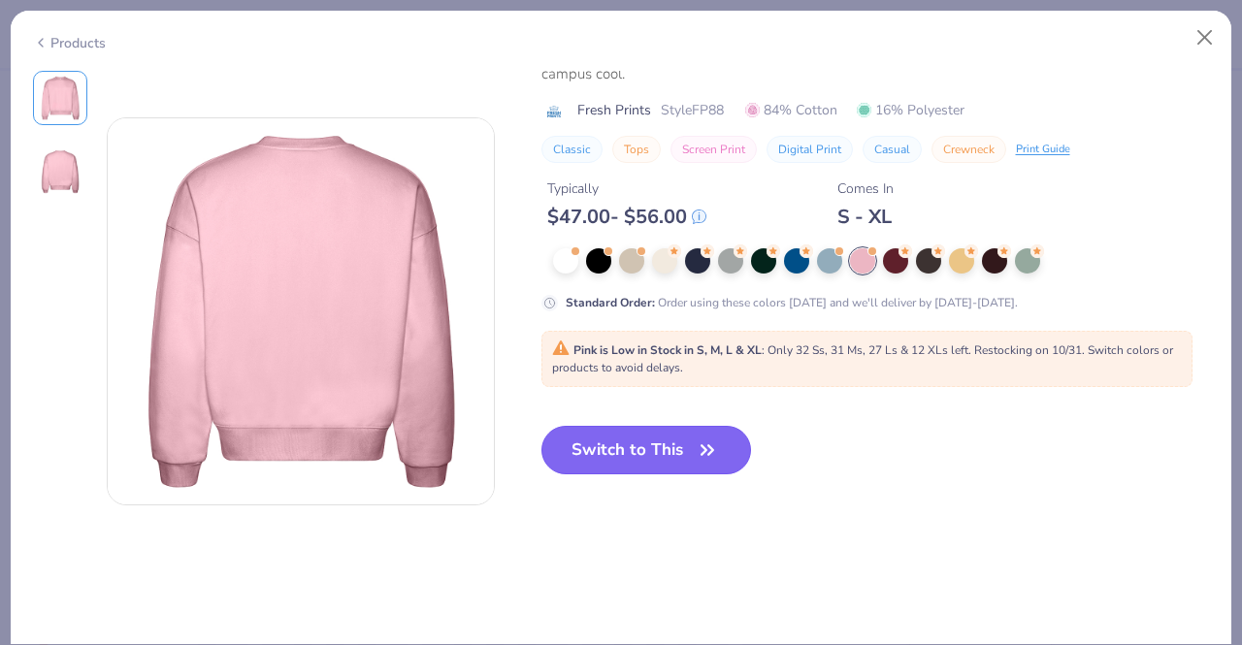
click at [659, 455] on button "Switch to This" at bounding box center [646, 450] width 211 height 49
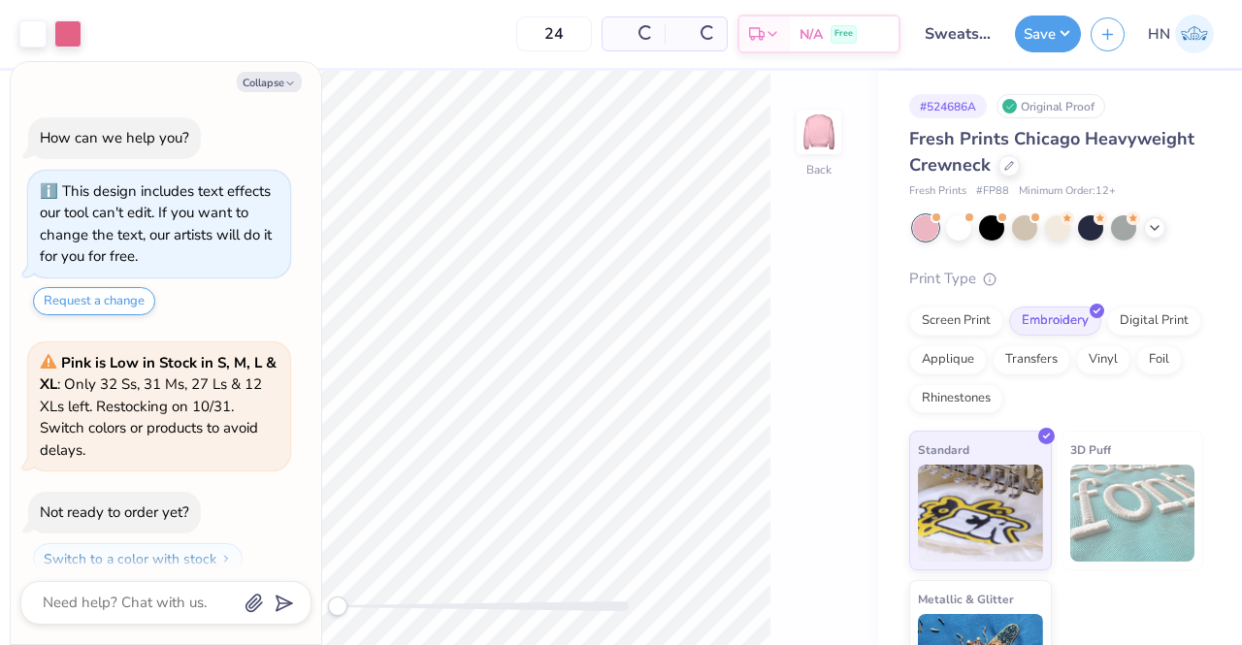
scroll to position [16, 0]
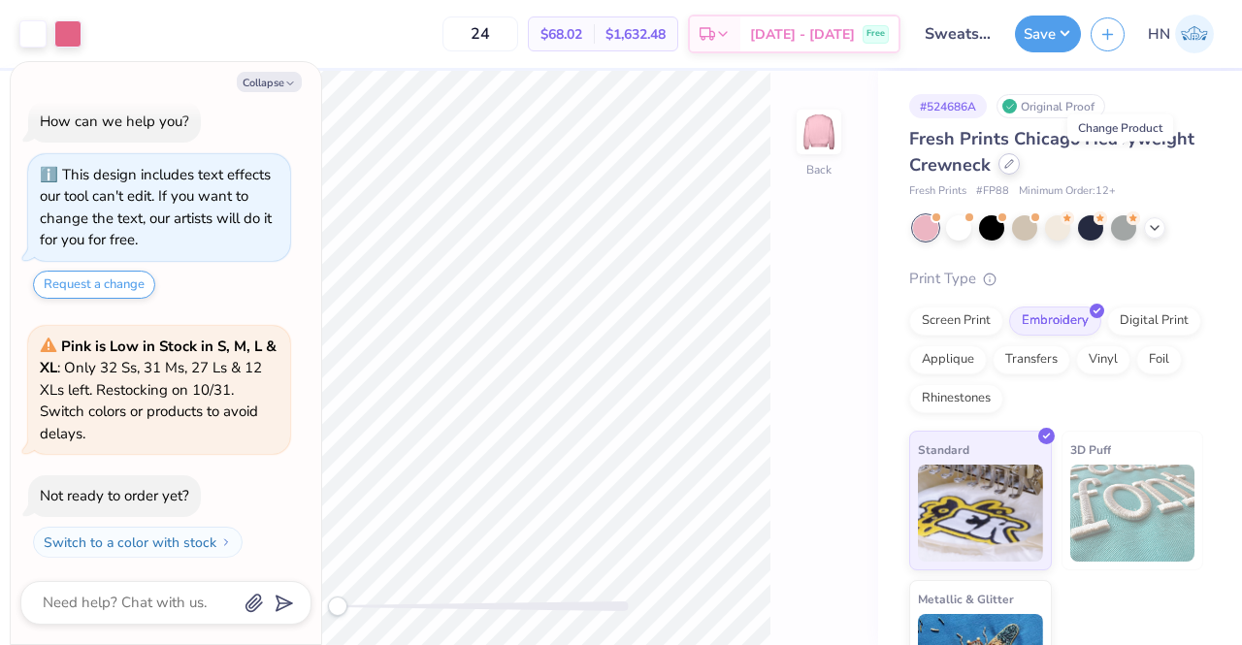
click at [1014, 161] on icon at bounding box center [1009, 164] width 10 height 10
type textarea "x"
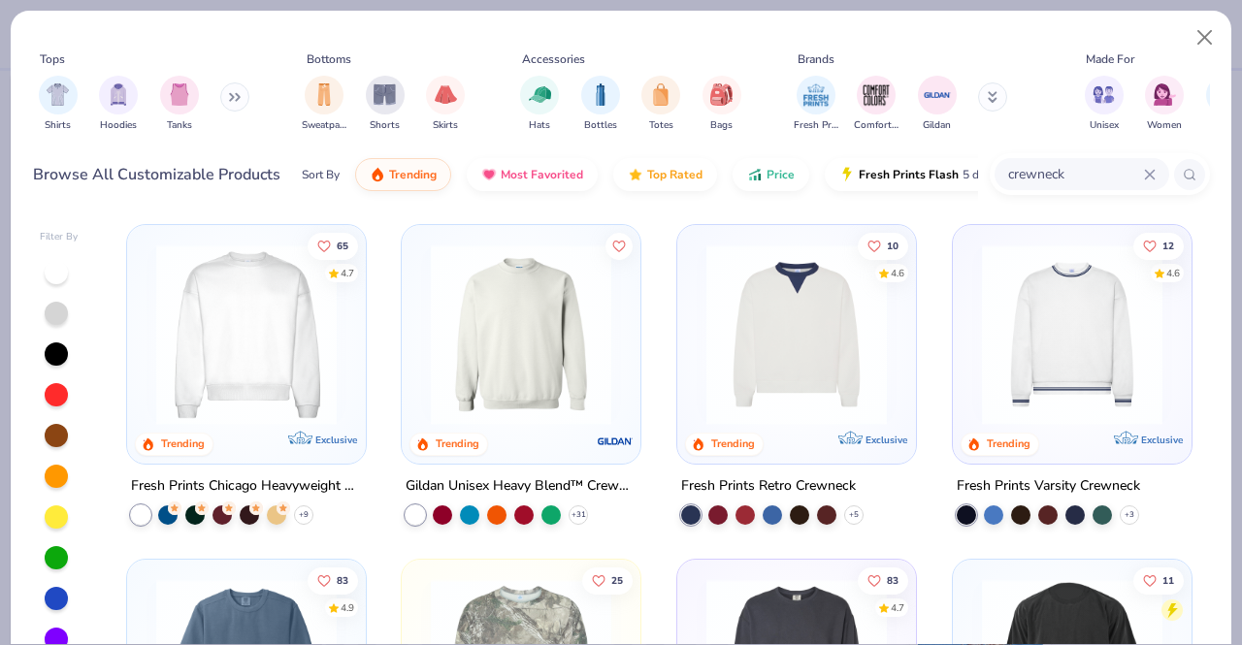
click at [1003, 172] on div "crewneck" at bounding box center [1082, 174] width 175 height 32
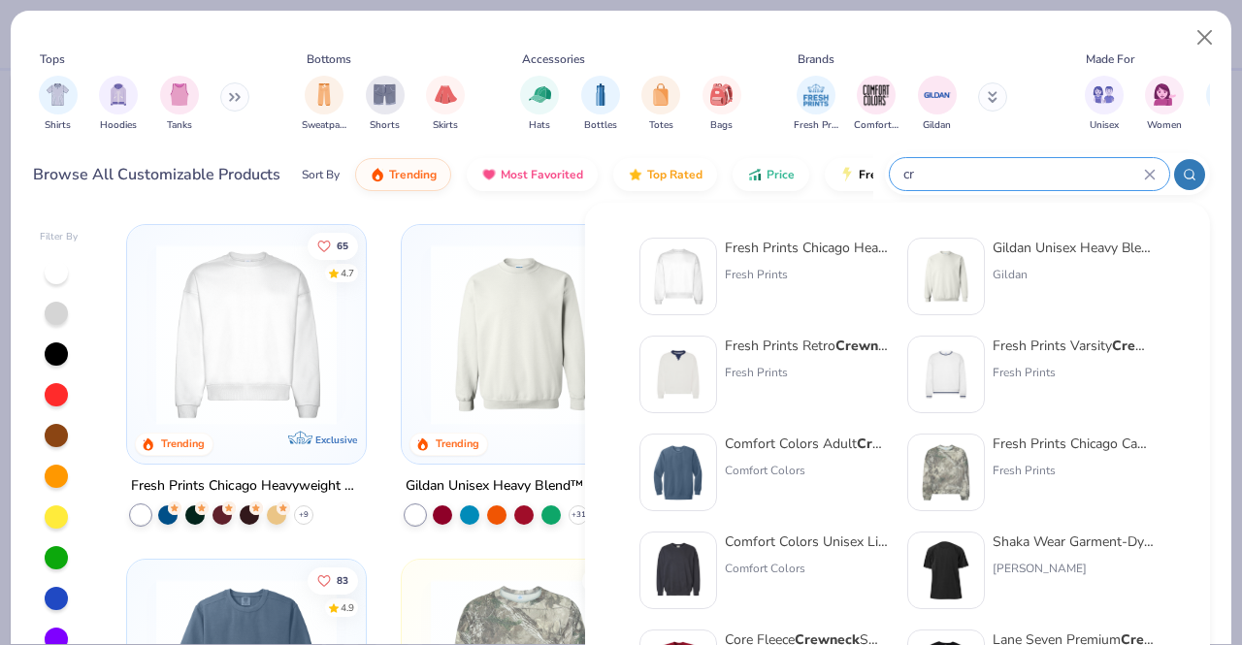
type input "c"
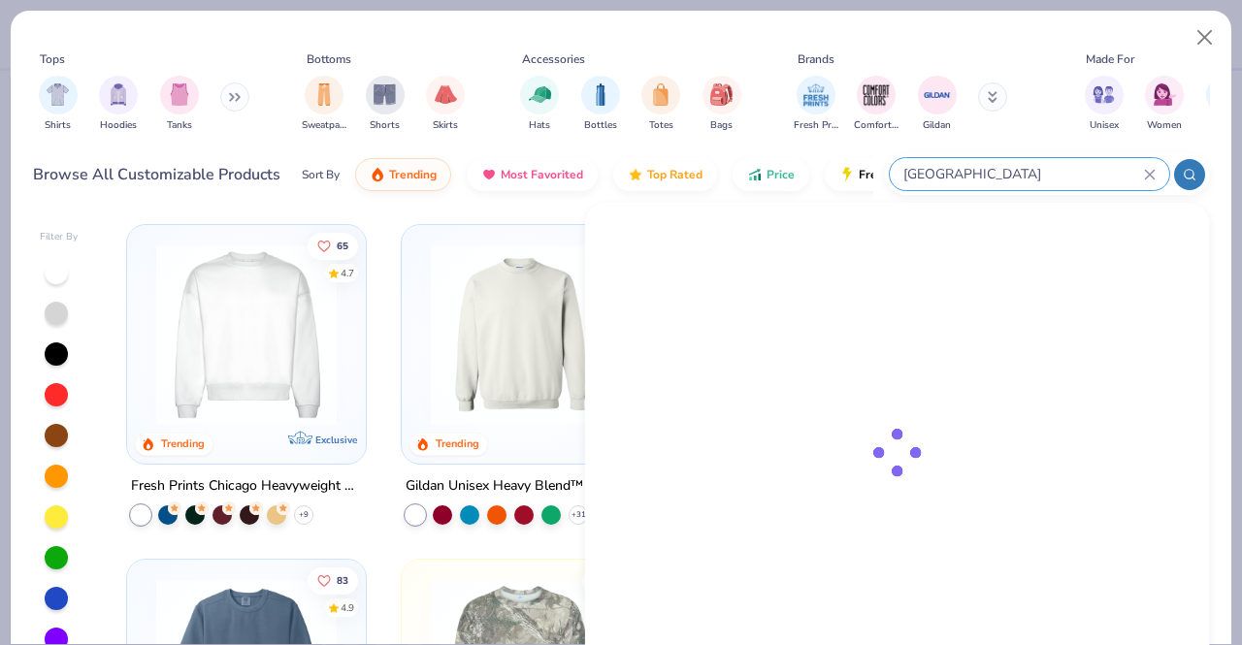
type input "[GEOGRAPHIC_DATA]"
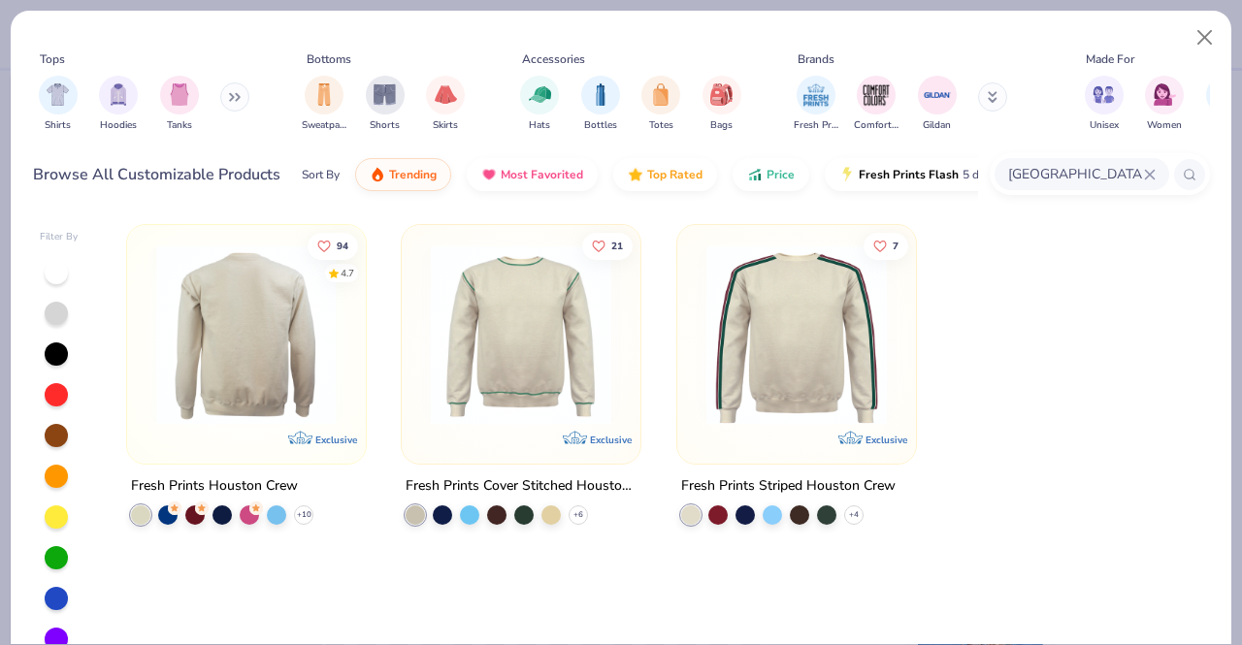
click at [209, 331] on img at bounding box center [247, 335] width 200 height 180
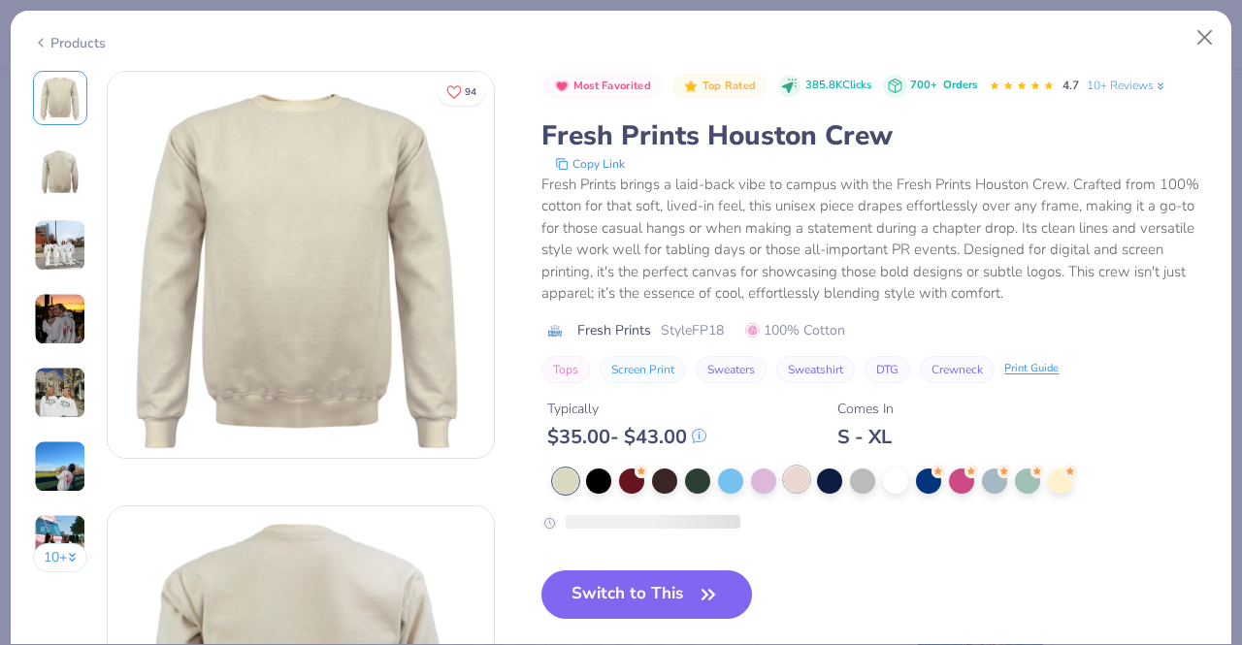
click at [790, 469] on div at bounding box center [796, 479] width 25 height 25
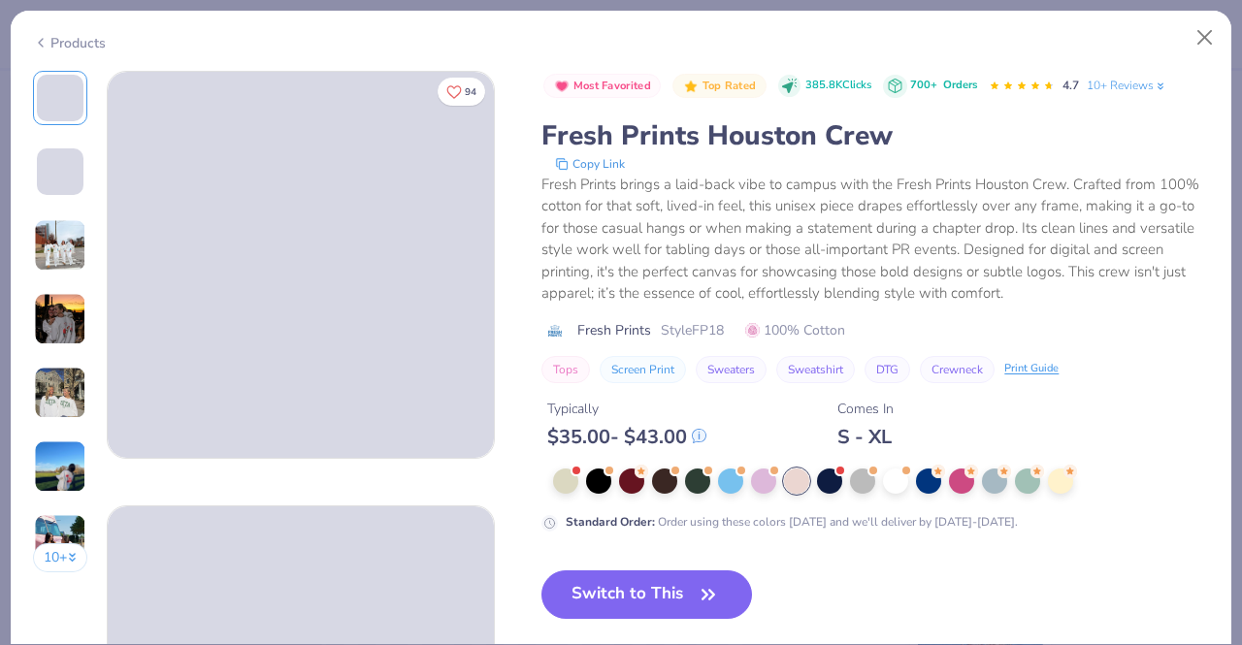
click at [656, 599] on button "Switch to This" at bounding box center [646, 595] width 211 height 49
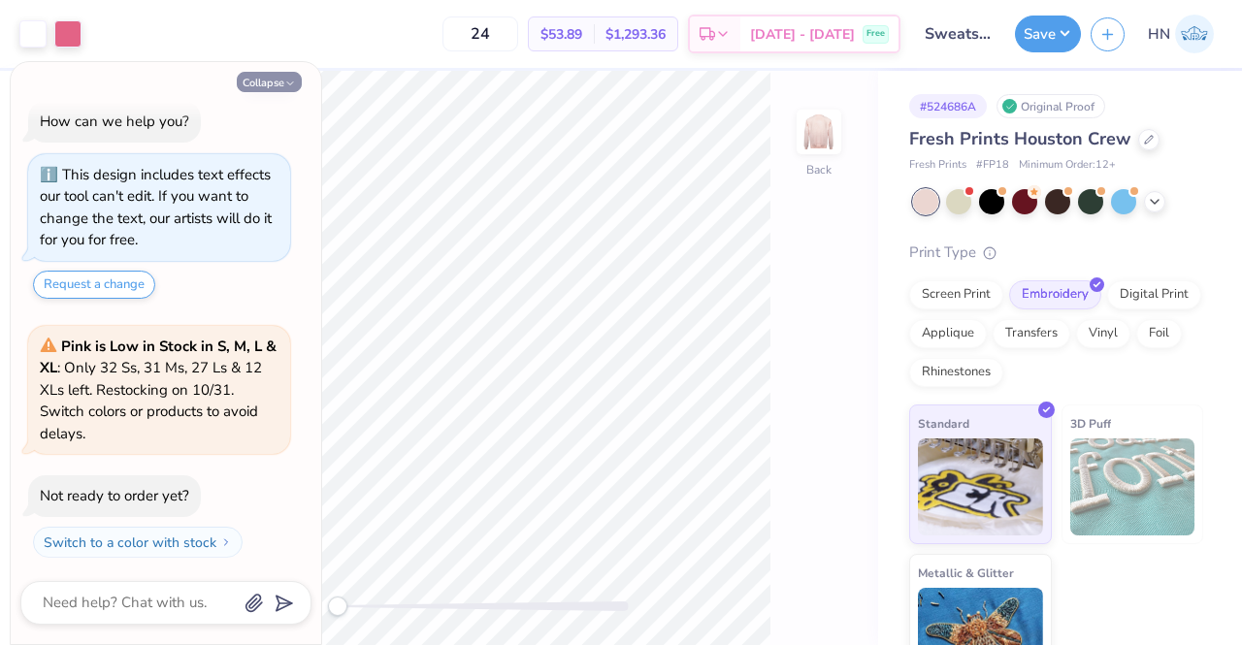
click at [261, 84] on button "Collapse" at bounding box center [269, 82] width 65 height 20
type textarea "x"
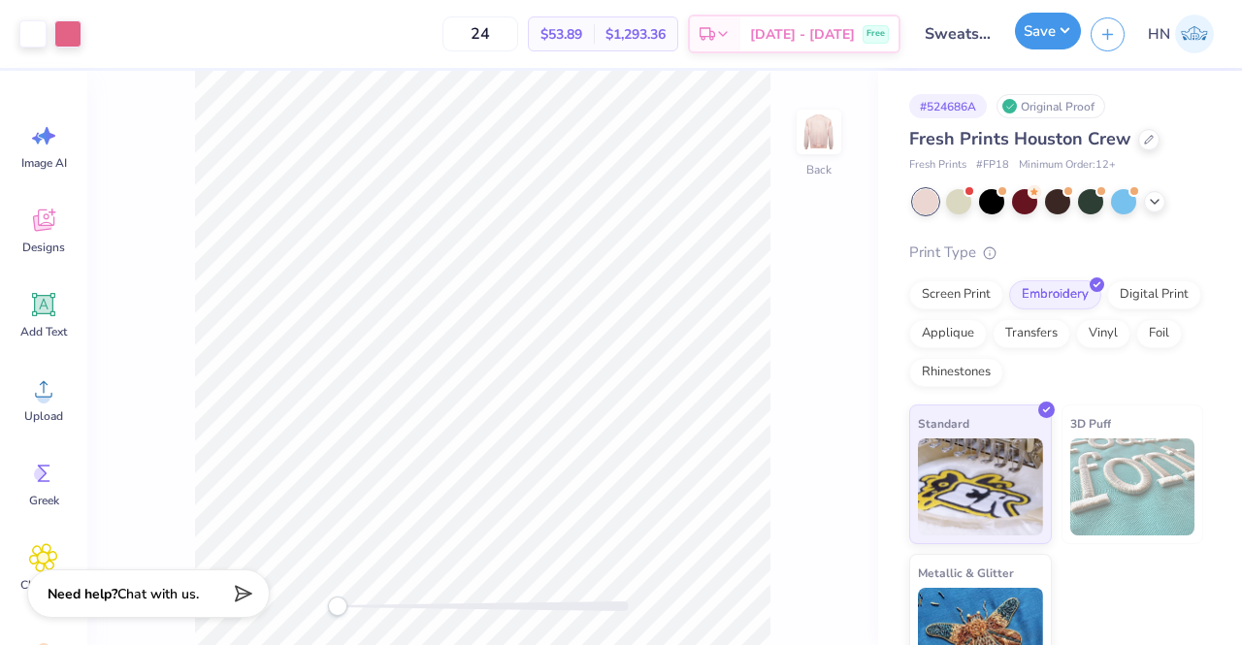
click at [1077, 20] on button "Save" at bounding box center [1048, 31] width 66 height 37
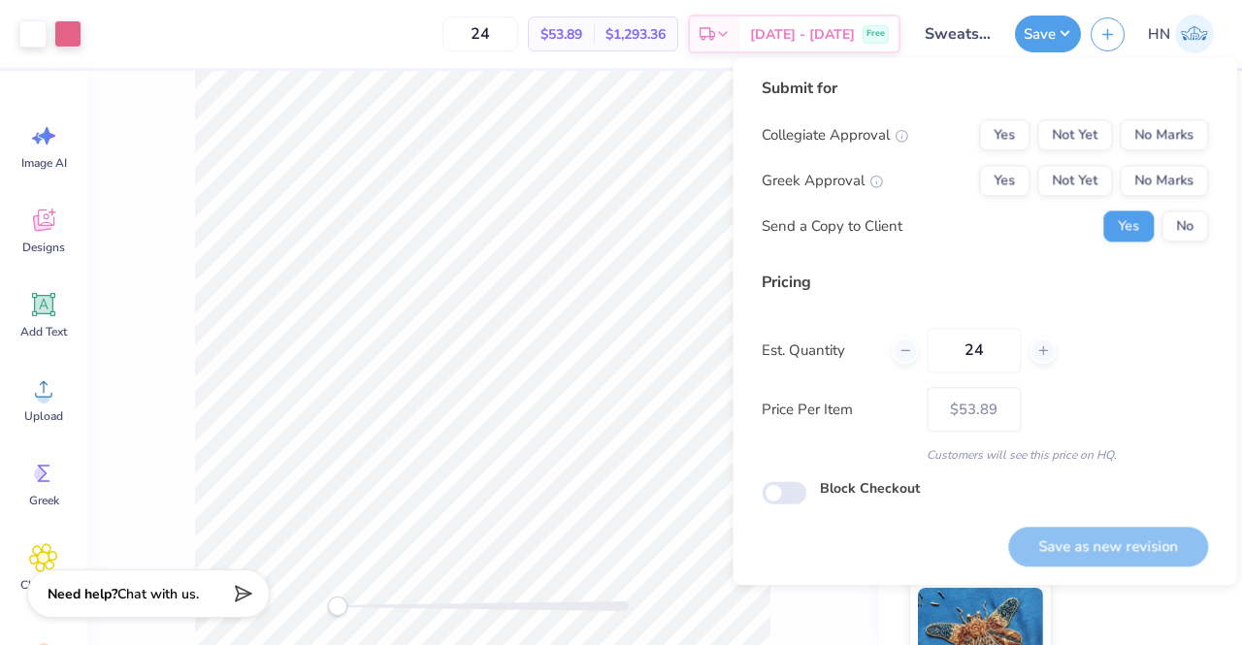
click at [1169, 115] on div "Submit for Collegiate Approval Yes Not Yet No Marks Greek Approval Yes Not Yet …" at bounding box center [985, 167] width 446 height 180
click at [1170, 129] on button "No Marks" at bounding box center [1164, 134] width 88 height 31
drag, startPoint x: 1170, startPoint y: 169, endPoint x: 1171, endPoint y: 203, distance: 34.0
click at [1170, 172] on button "No Marks" at bounding box center [1164, 180] width 88 height 31
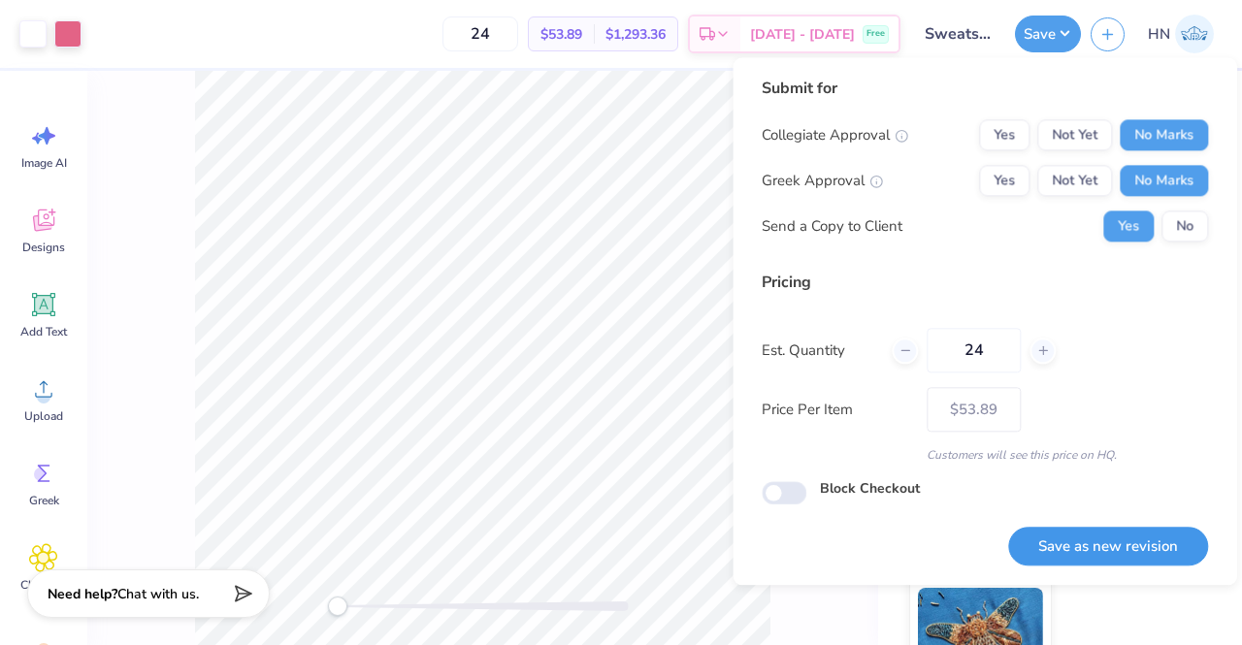
drag, startPoint x: 1126, startPoint y: 539, endPoint x: 825, endPoint y: 420, distance: 323.3
click at [1125, 539] on button "Save as new revision" at bounding box center [1108, 547] width 200 height 40
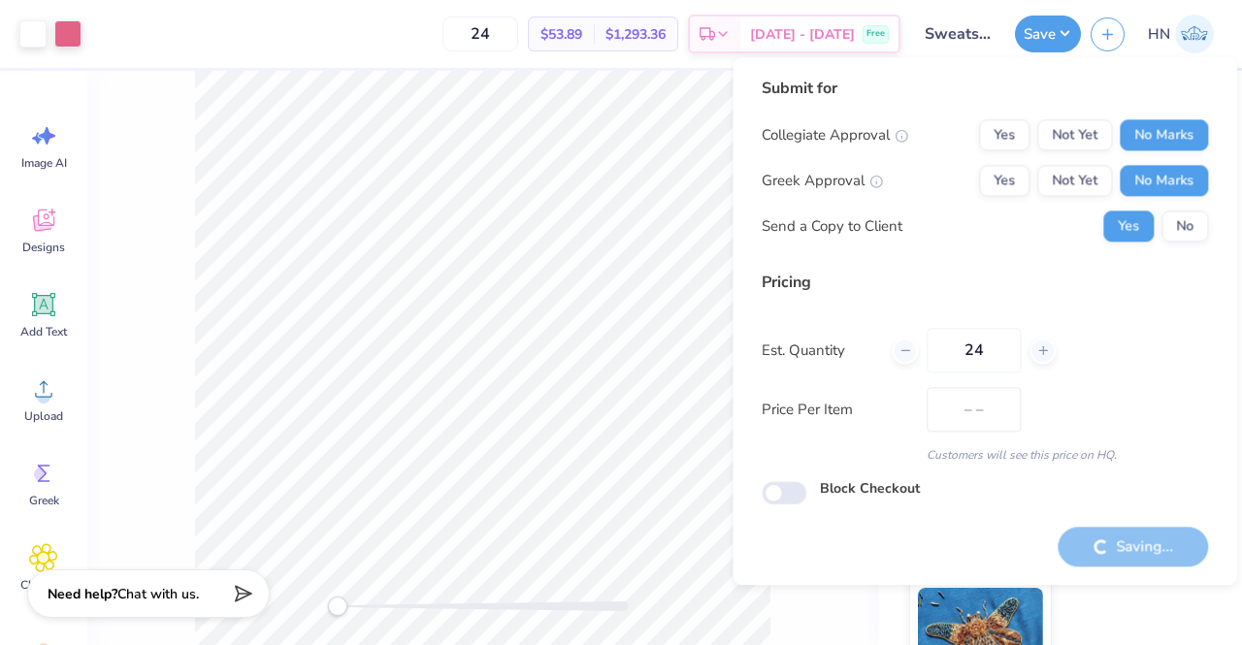
type input "$53.89"
